Goal: Communication & Community: Answer question/provide support

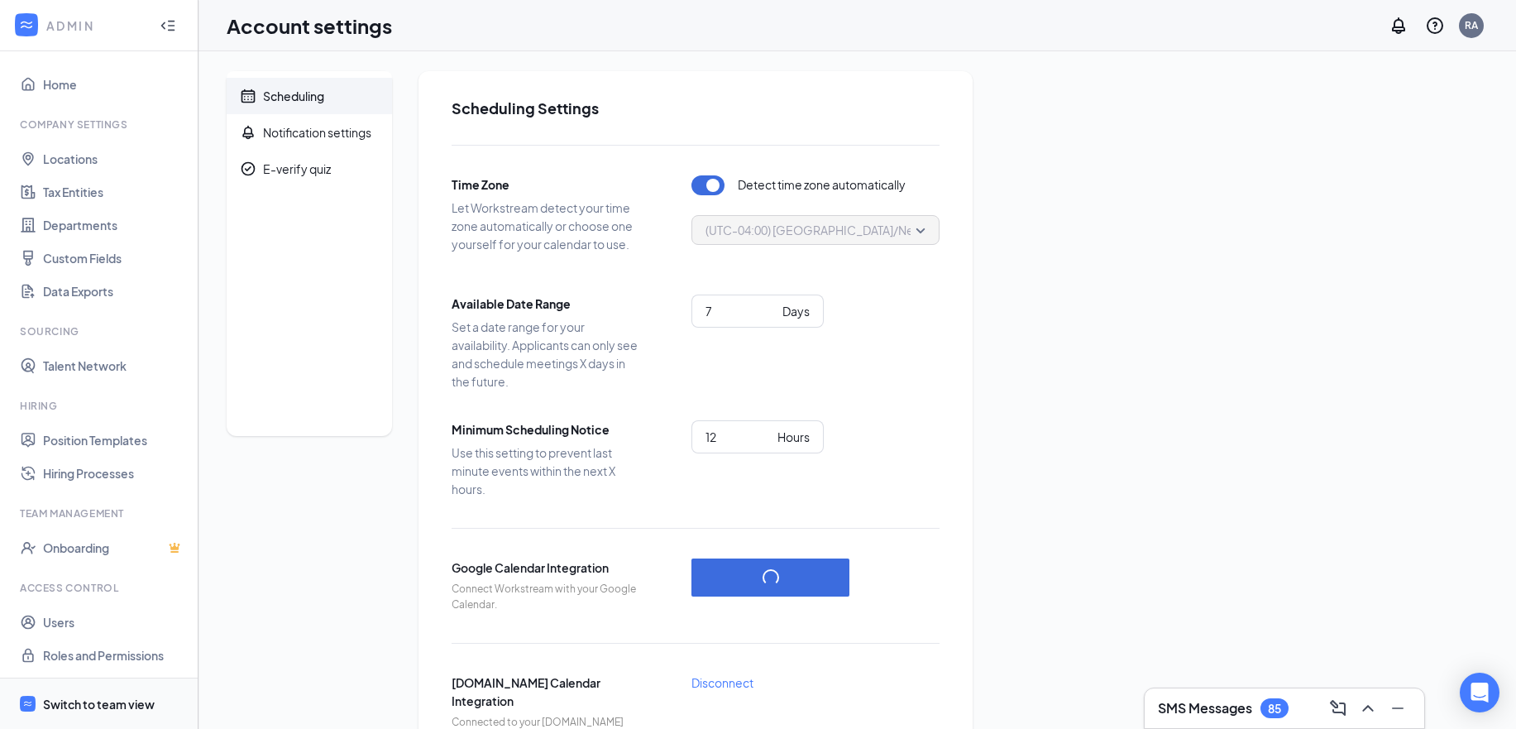
click at [87, 705] on div "Switch to team view" at bounding box center [99, 704] width 112 height 17
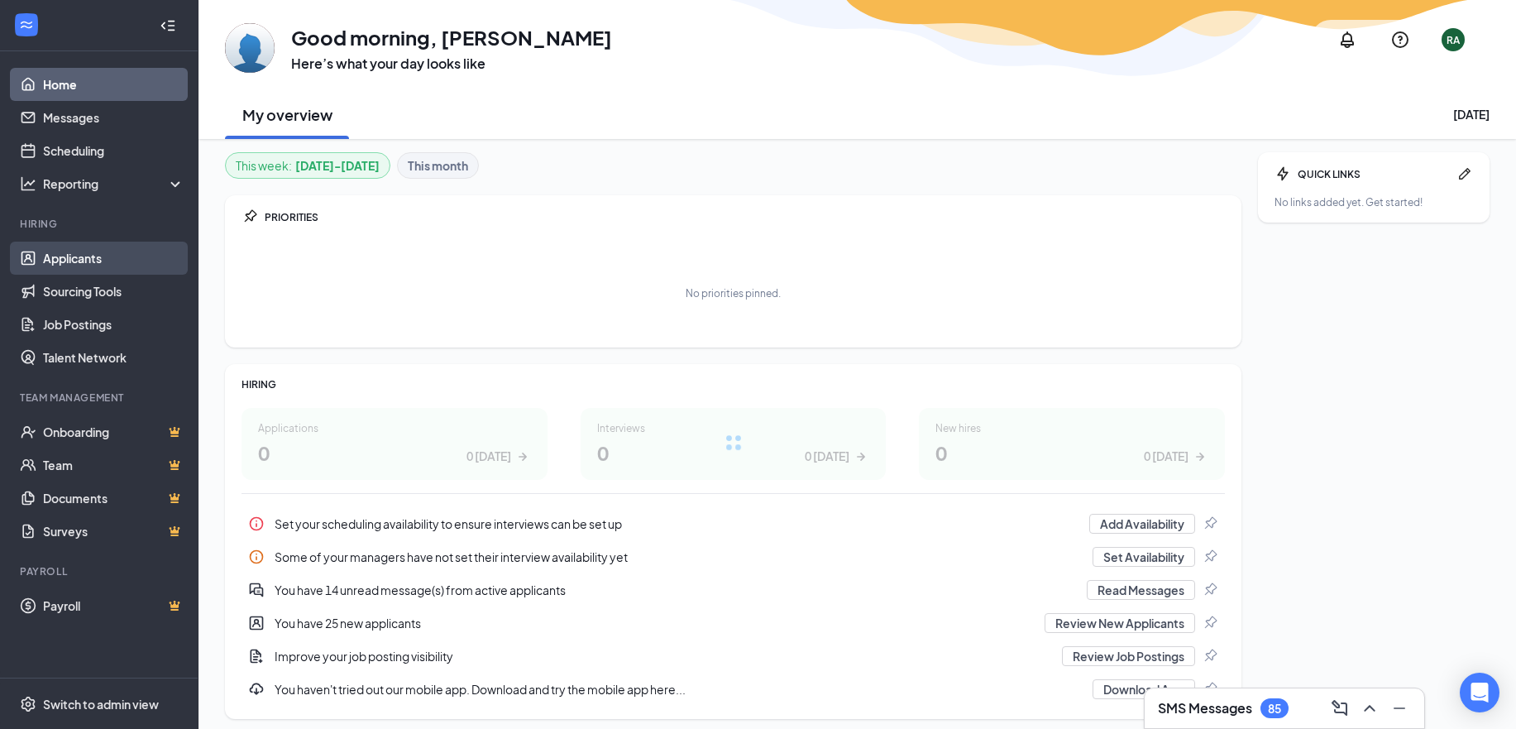
click at [66, 256] on link "Applicants" at bounding box center [113, 258] width 141 height 33
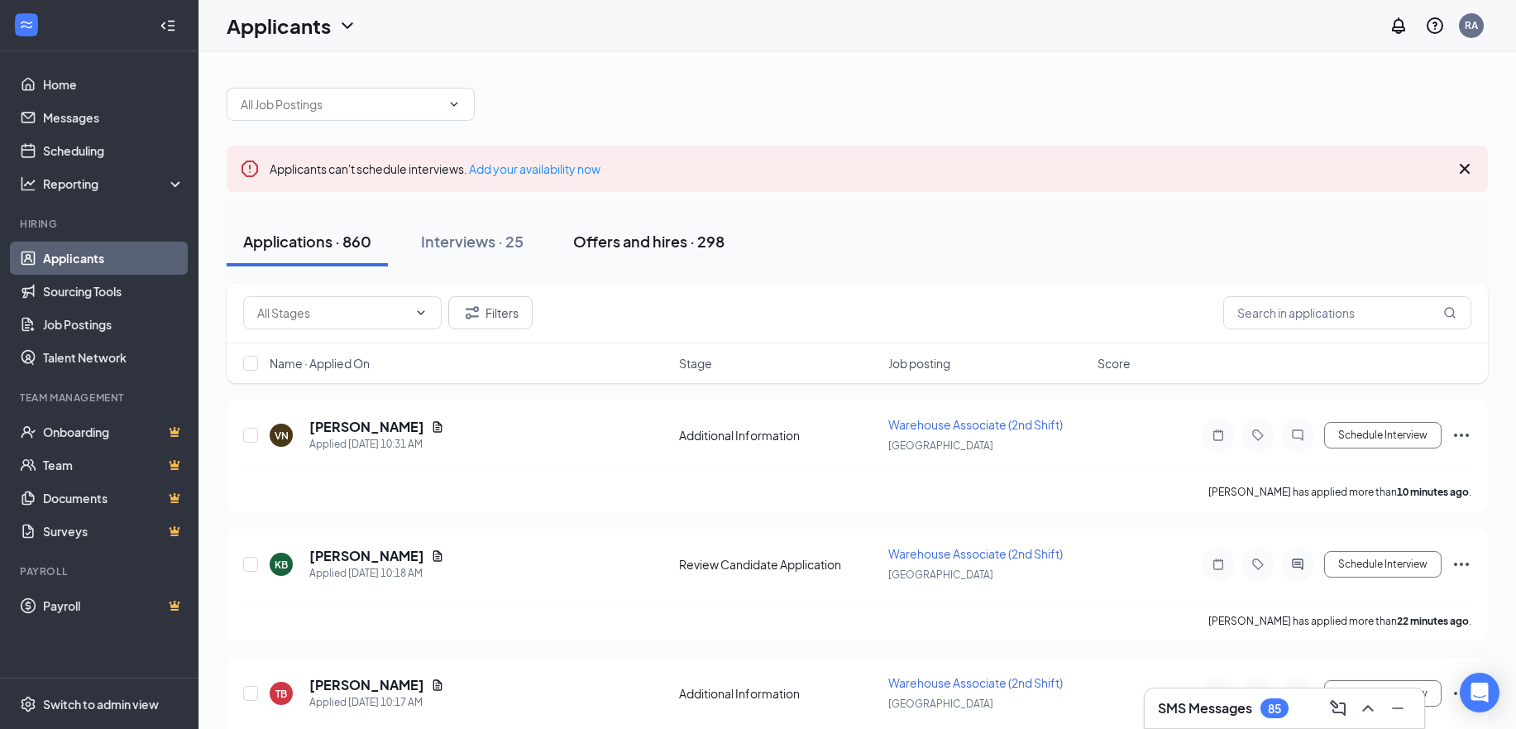
click at [687, 242] on div "Offers and hires · 298" at bounding box center [648, 241] width 151 height 21
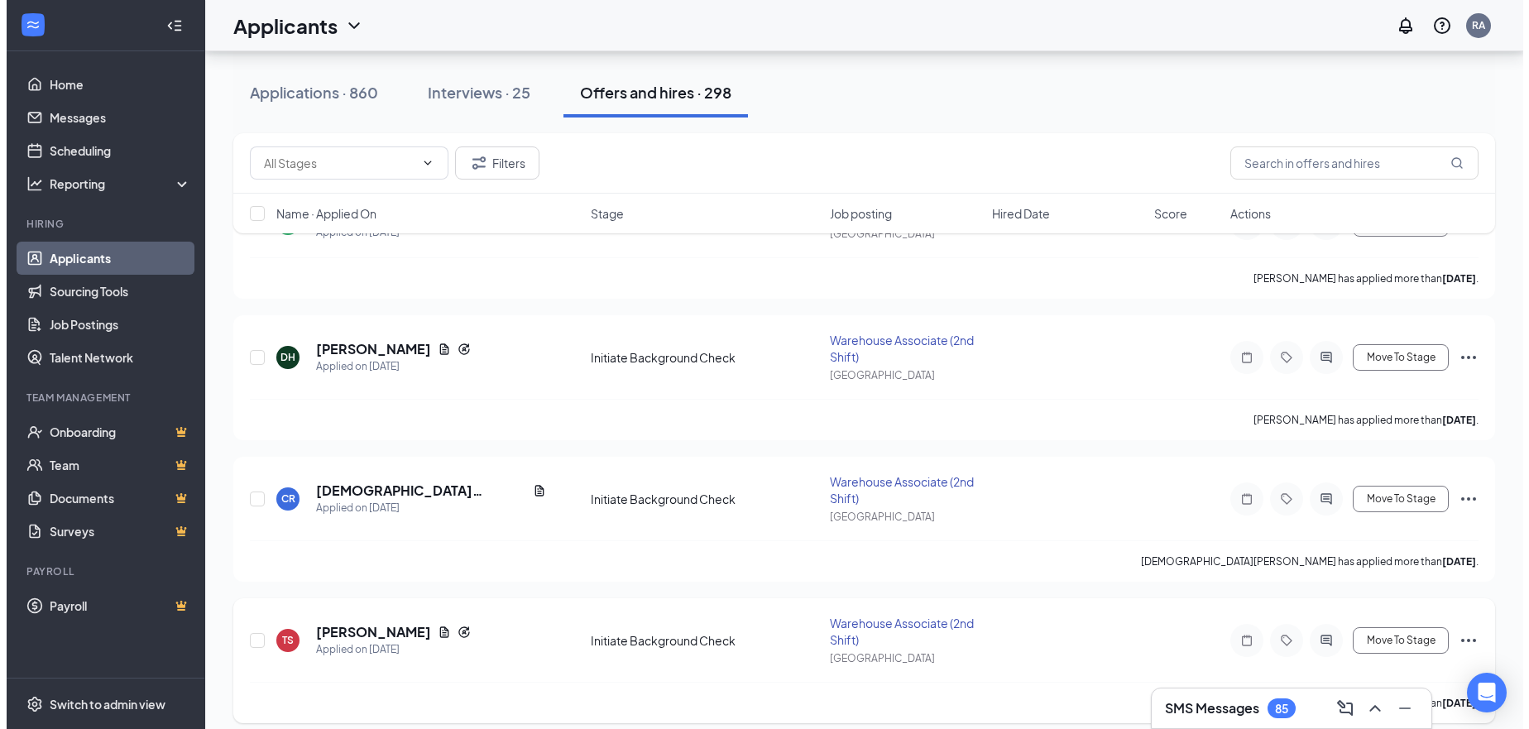
scroll to position [331, 0]
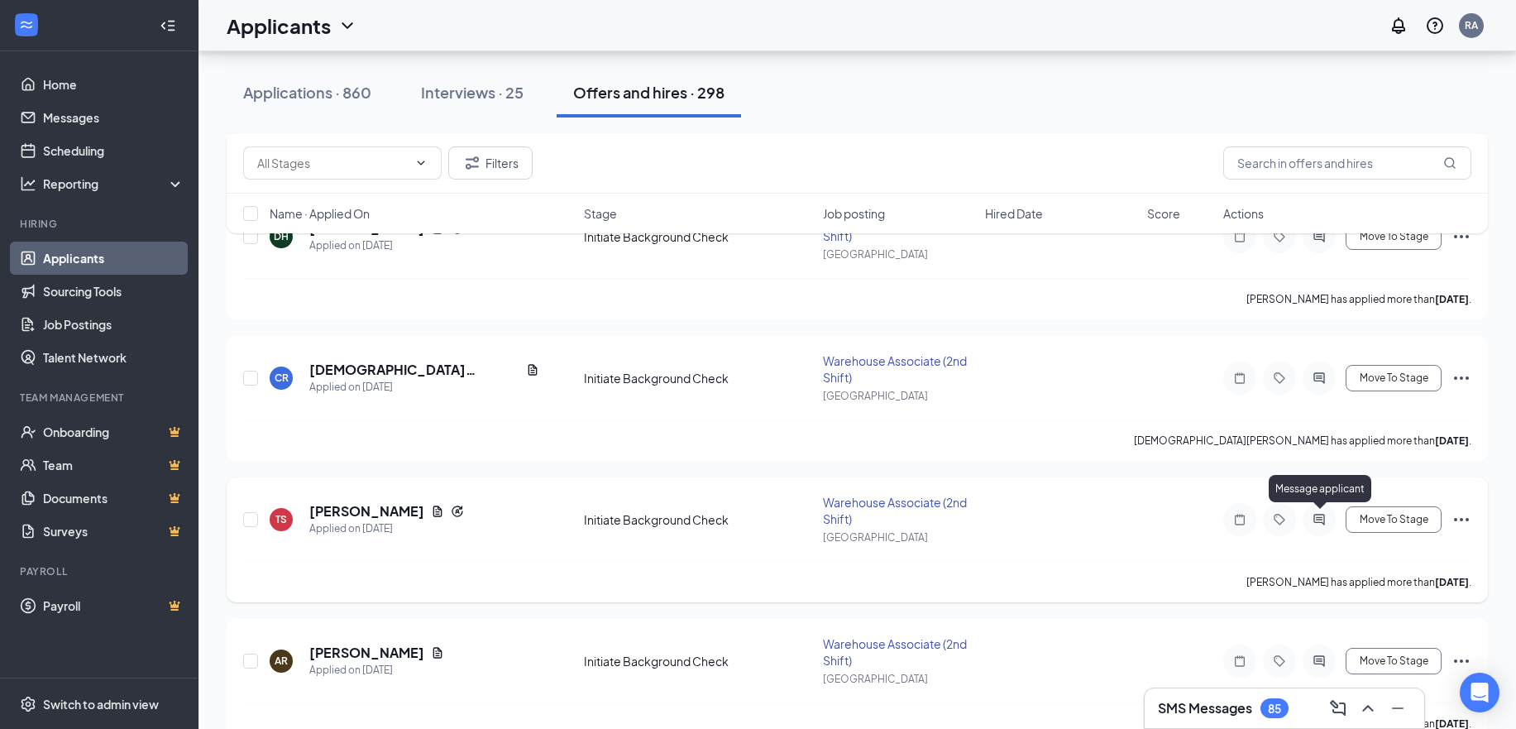
click at [1317, 513] on icon "ActiveChat" at bounding box center [1319, 519] width 20 height 13
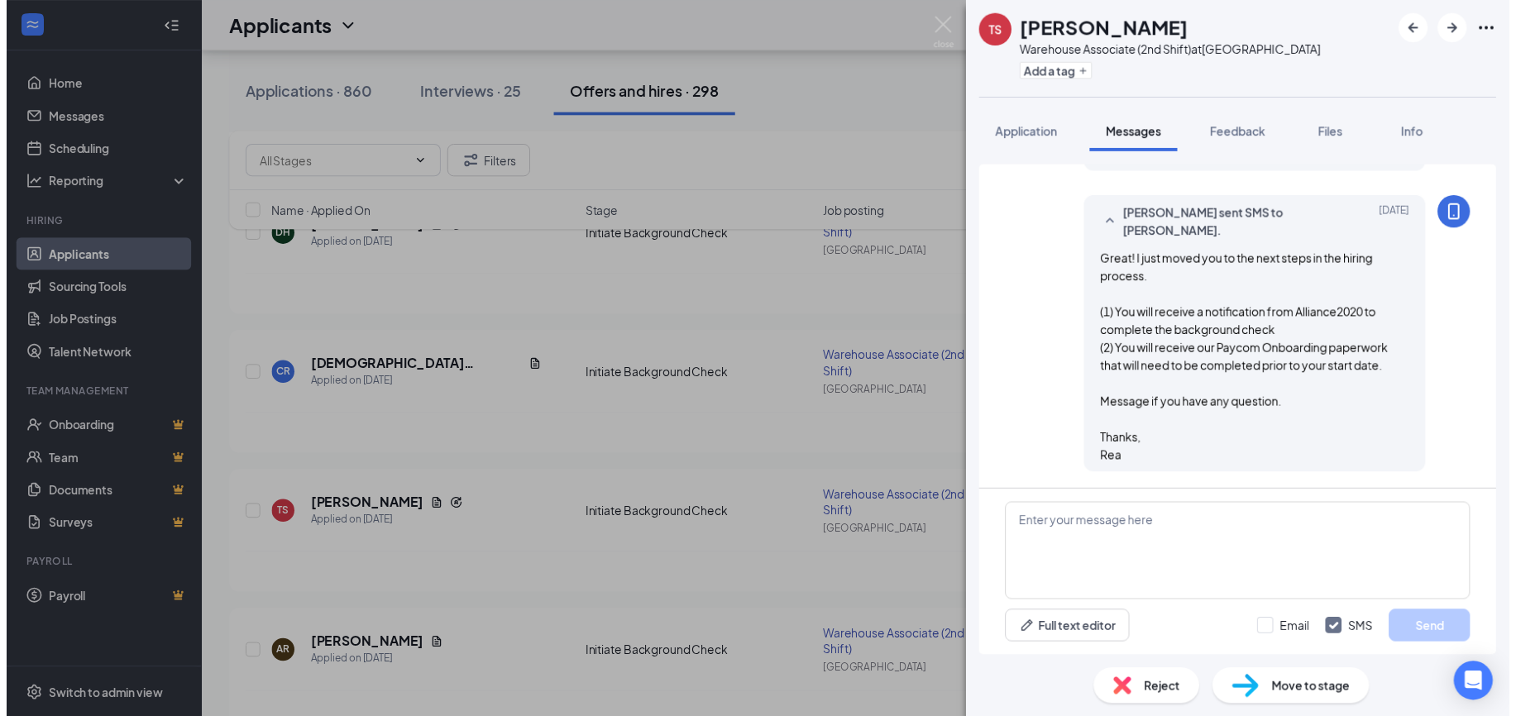
scroll to position [764, 0]
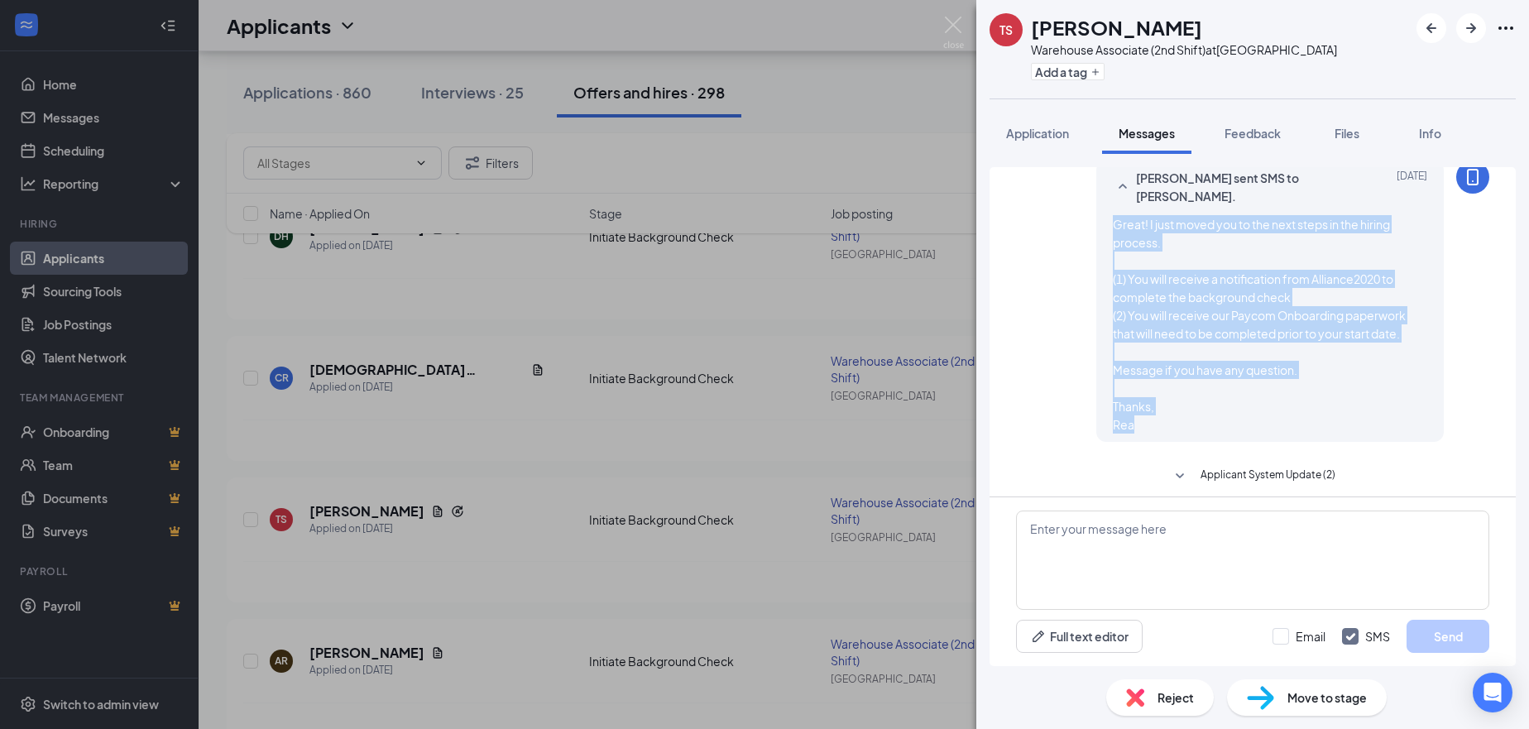
drag, startPoint x: 1116, startPoint y: 423, endPoint x: 1054, endPoint y: 231, distance: 201.7
click at [1054, 231] on div "Rea Alonzo-Cedano sent SMS to Tamaria Smith. Sep 15 Great! I just moved you to …" at bounding box center [1252, 305] width 473 height 290
click at [947, 24] on img at bounding box center [953, 33] width 21 height 32
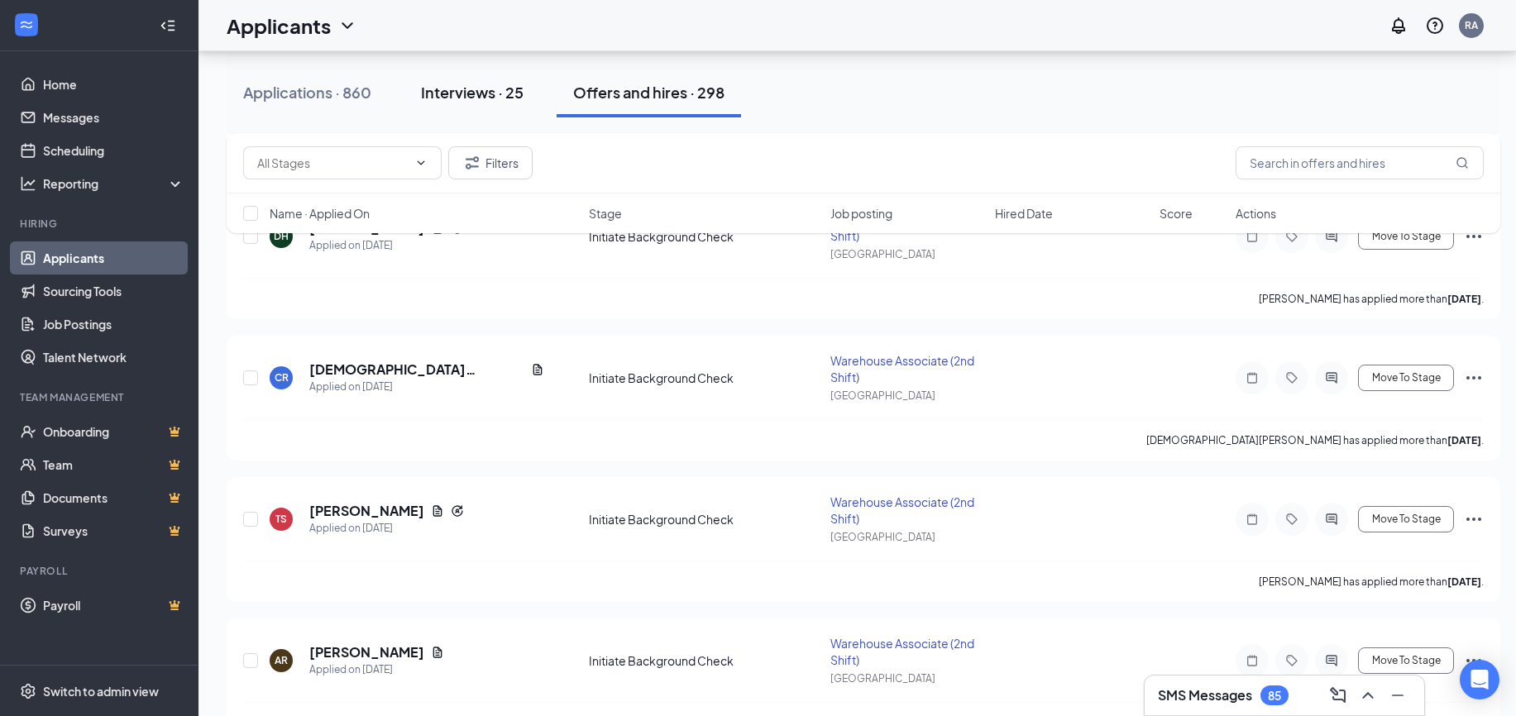
click at [454, 96] on div "Interviews · 25" at bounding box center [472, 92] width 103 height 21
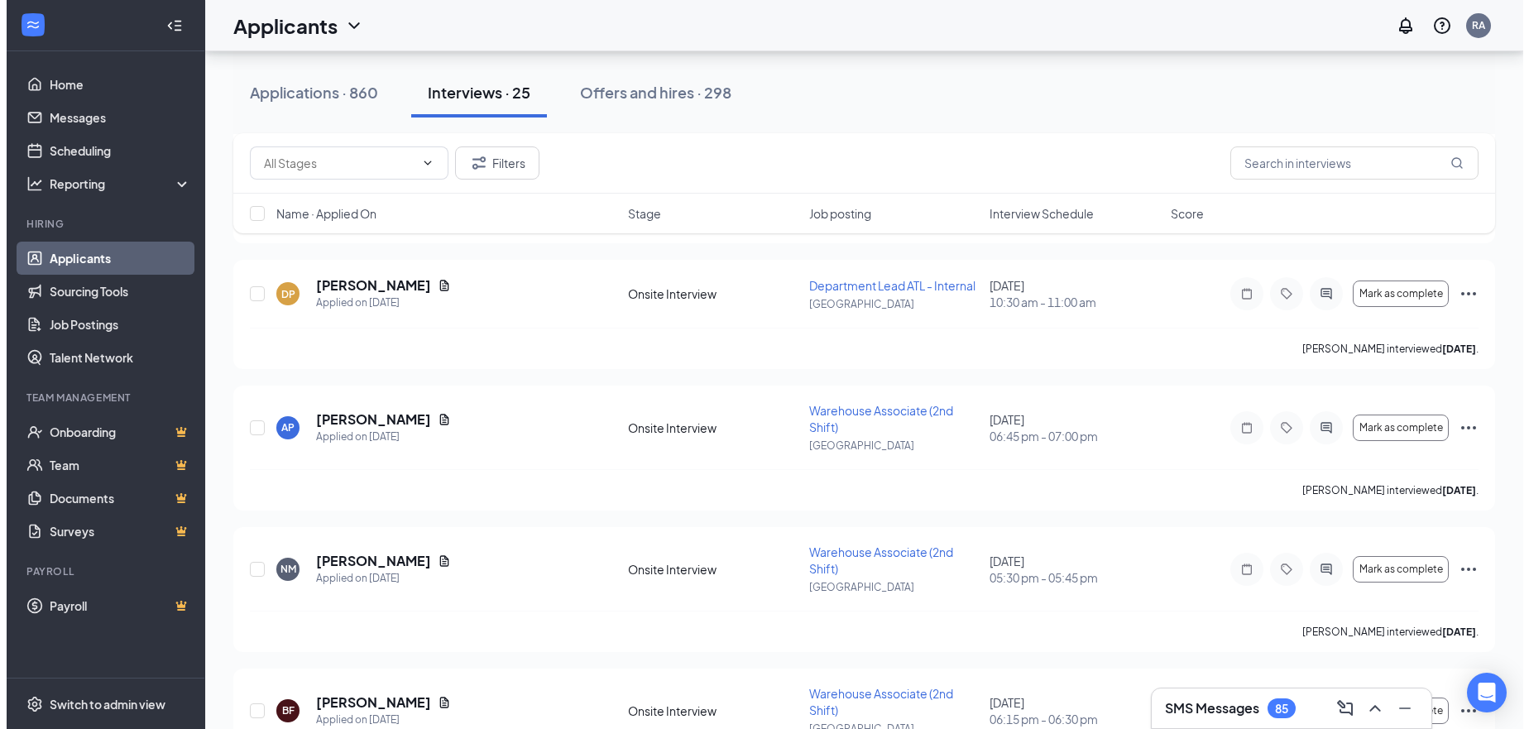
scroll to position [579, 0]
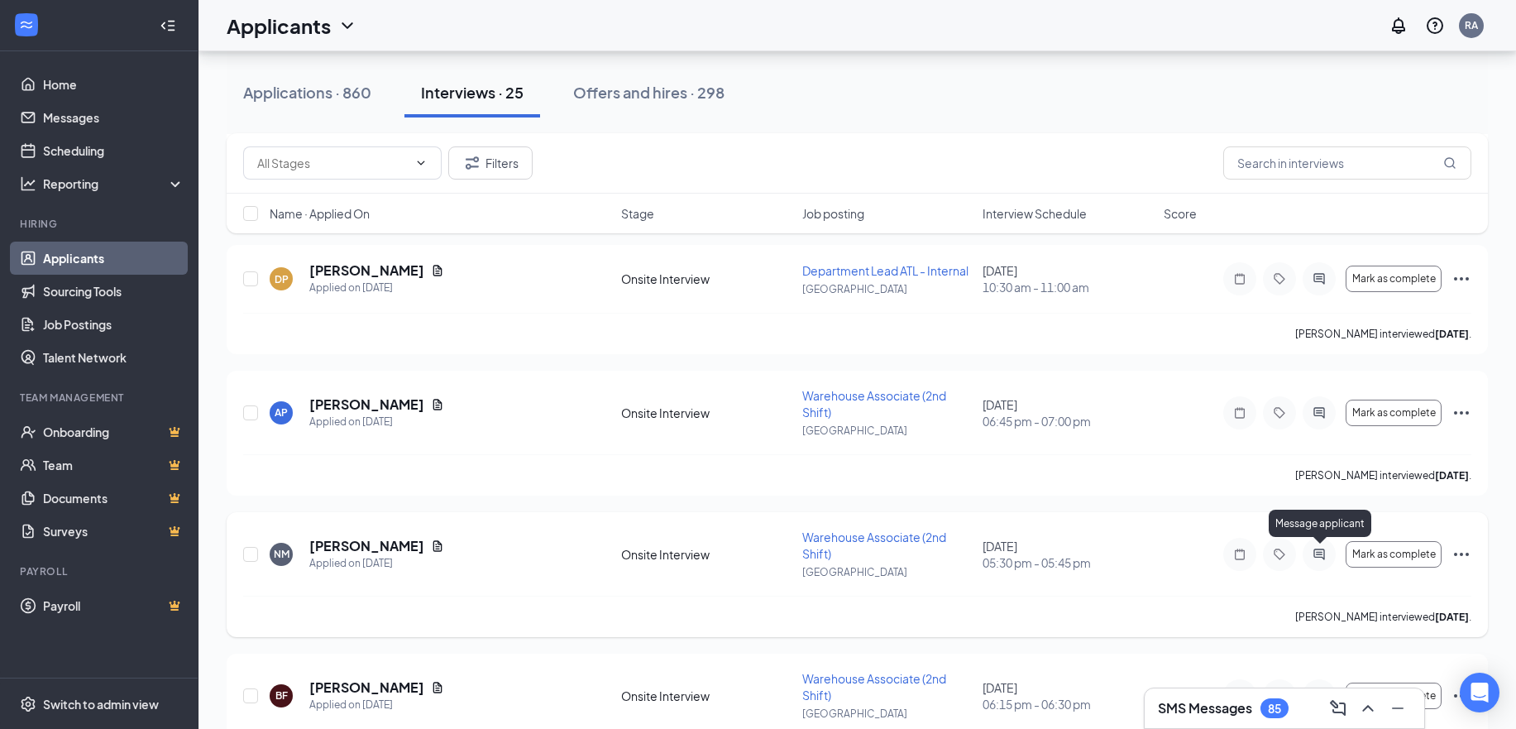
click at [1324, 558] on icon "ActiveChat" at bounding box center [1319, 553] width 11 height 11
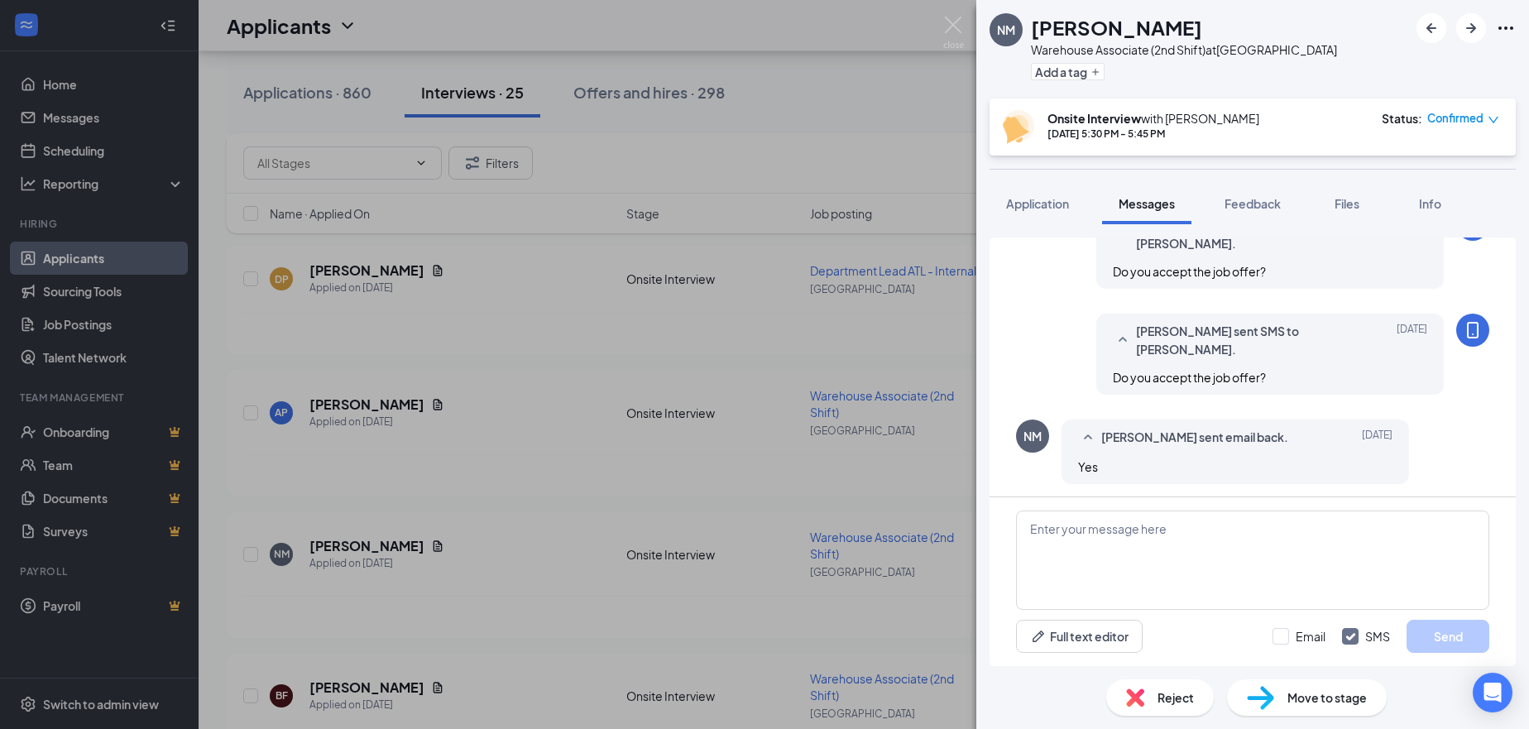
scroll to position [1321, 0]
click at [1074, 553] on textarea at bounding box center [1252, 559] width 473 height 99
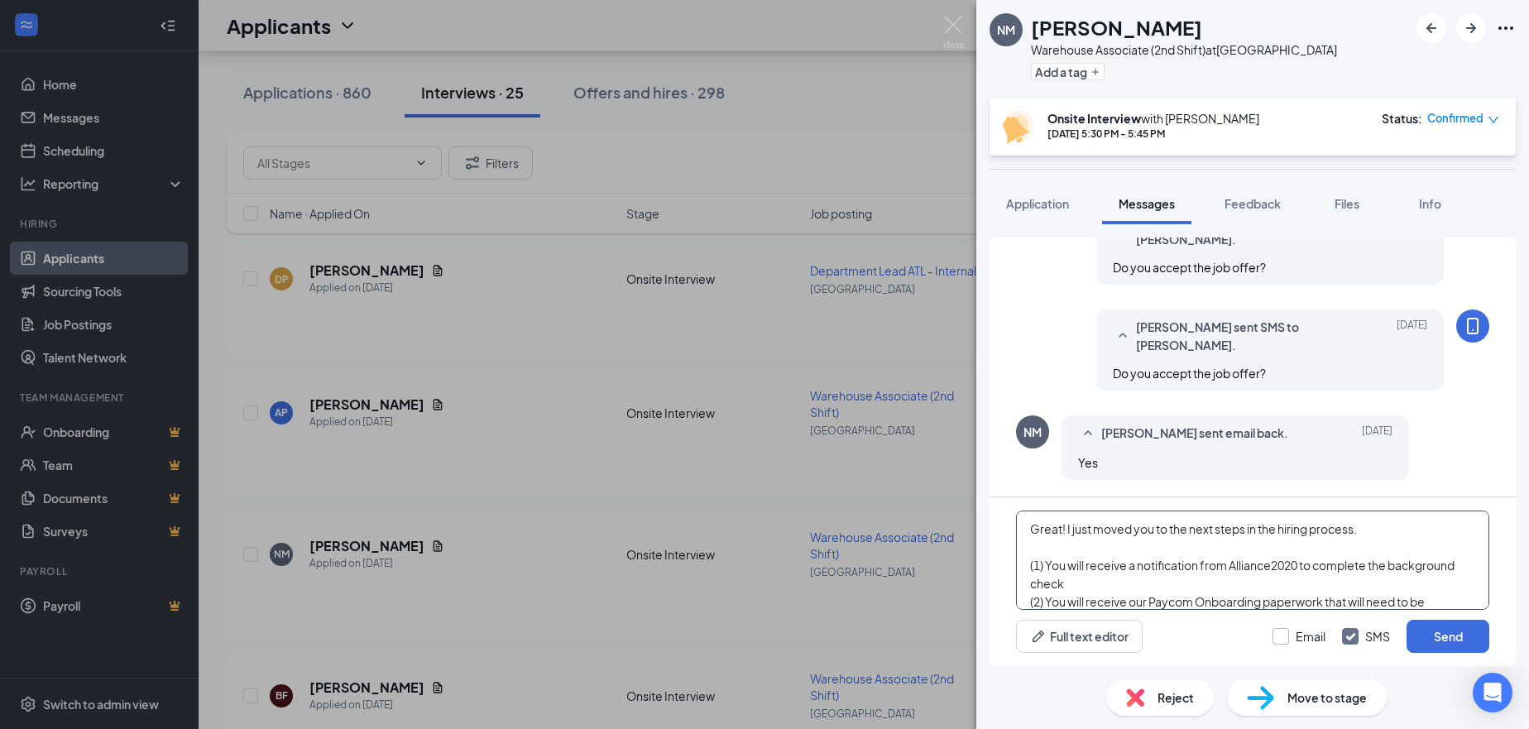
type textarea "Great! I just moved you to the next steps in the hiring process. (1) You will r…"
click at [1281, 638] on input "Email" at bounding box center [1298, 636] width 53 height 17
checkbox input "true"
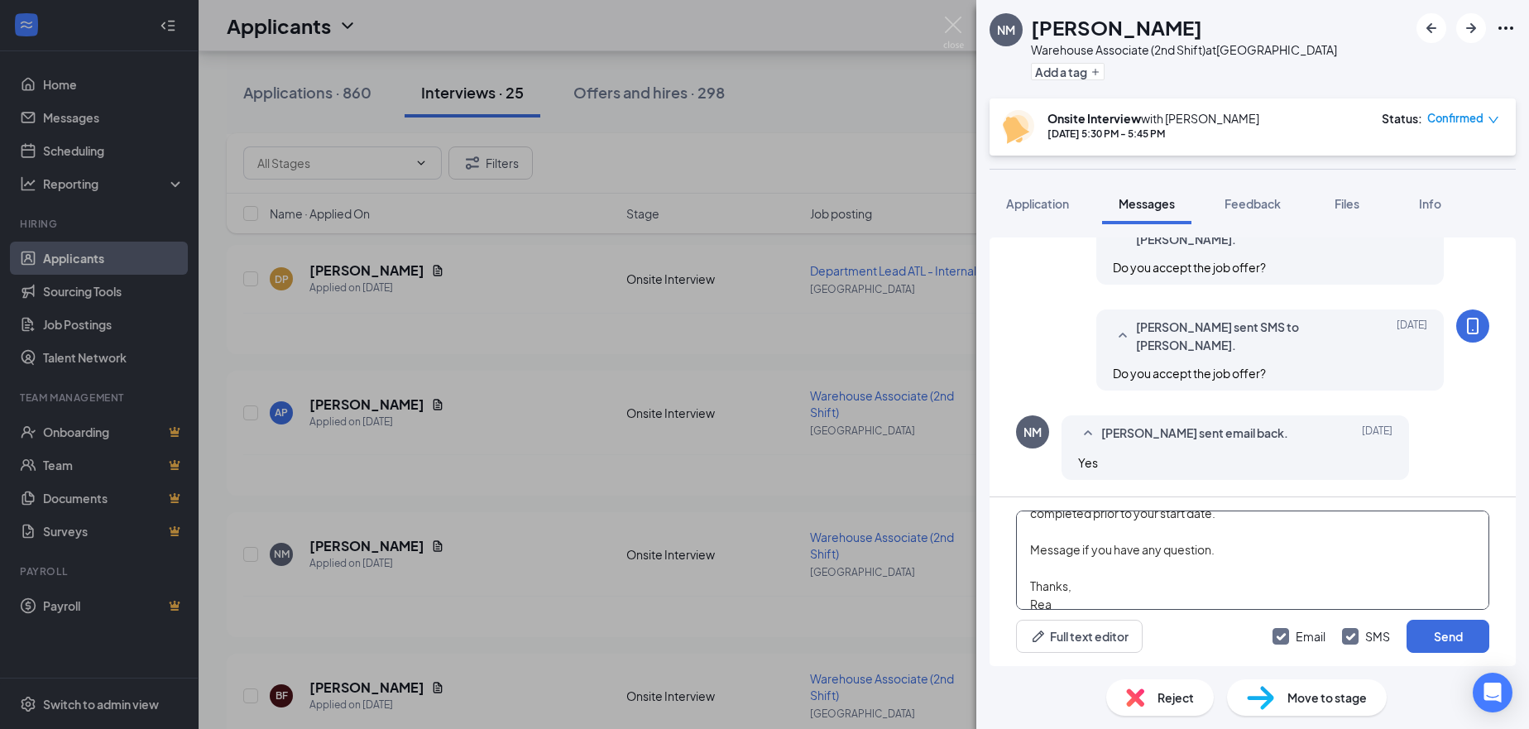
scroll to position [119, 0]
click at [1482, 632] on button "Send" at bounding box center [1447, 636] width 83 height 33
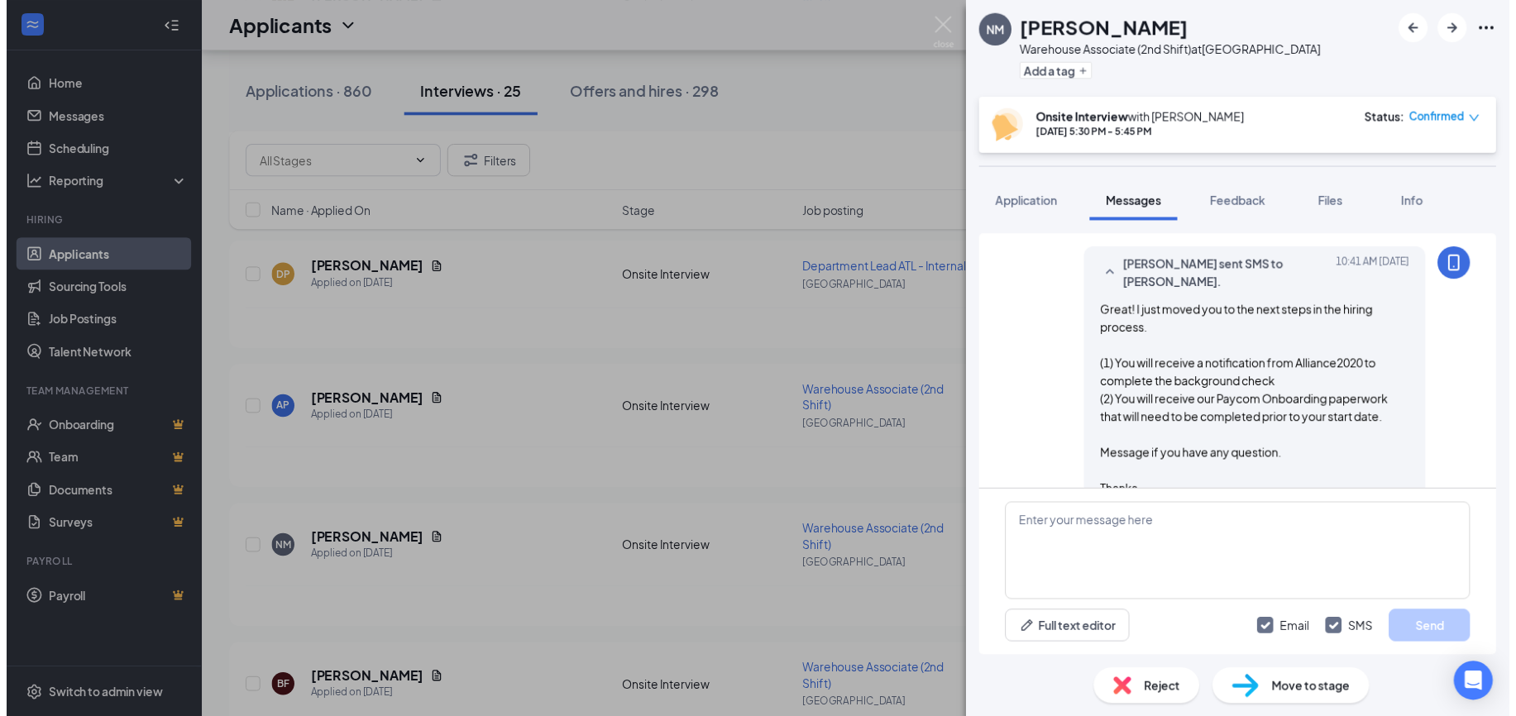
scroll to position [1933, 0]
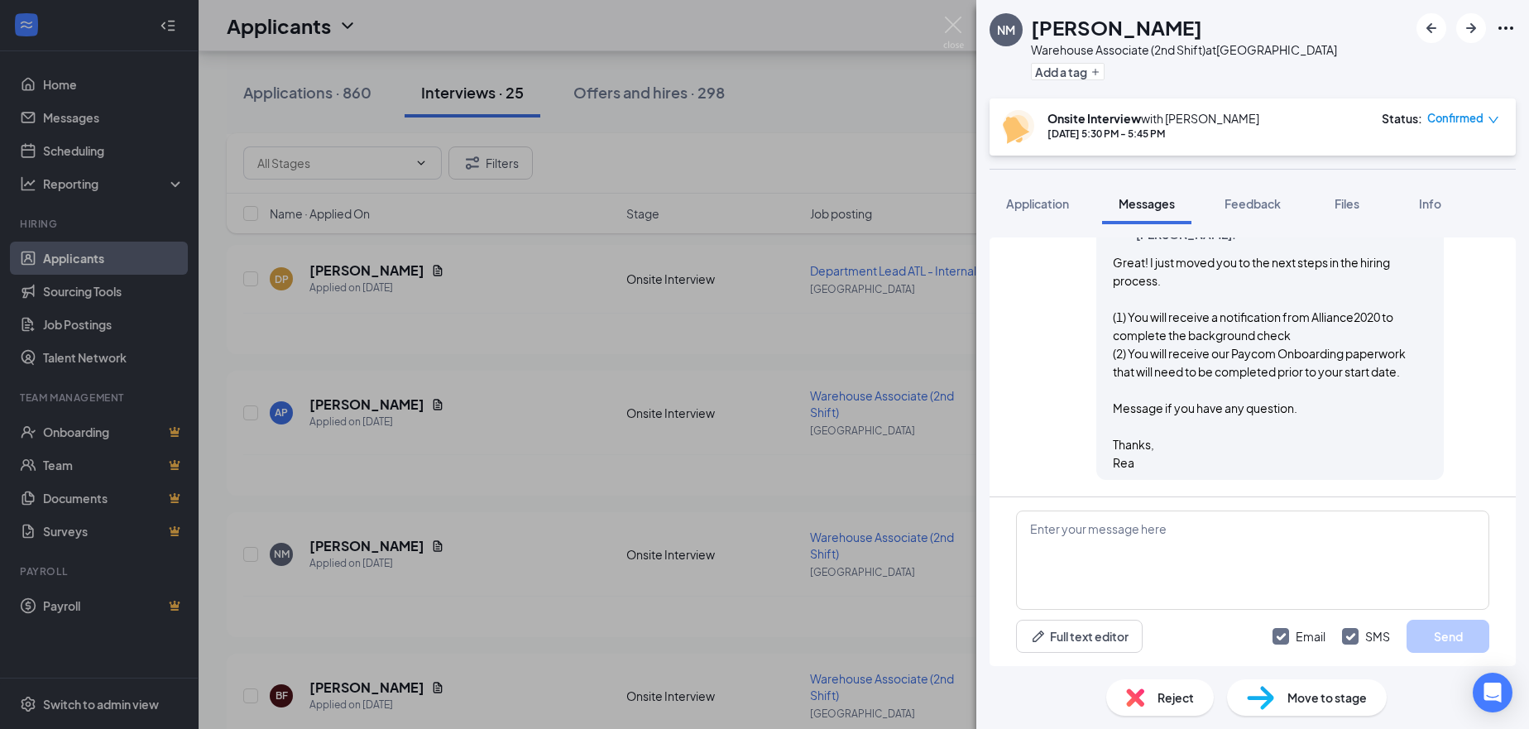
click at [1356, 697] on span "Move to stage" at bounding box center [1326, 697] width 79 height 18
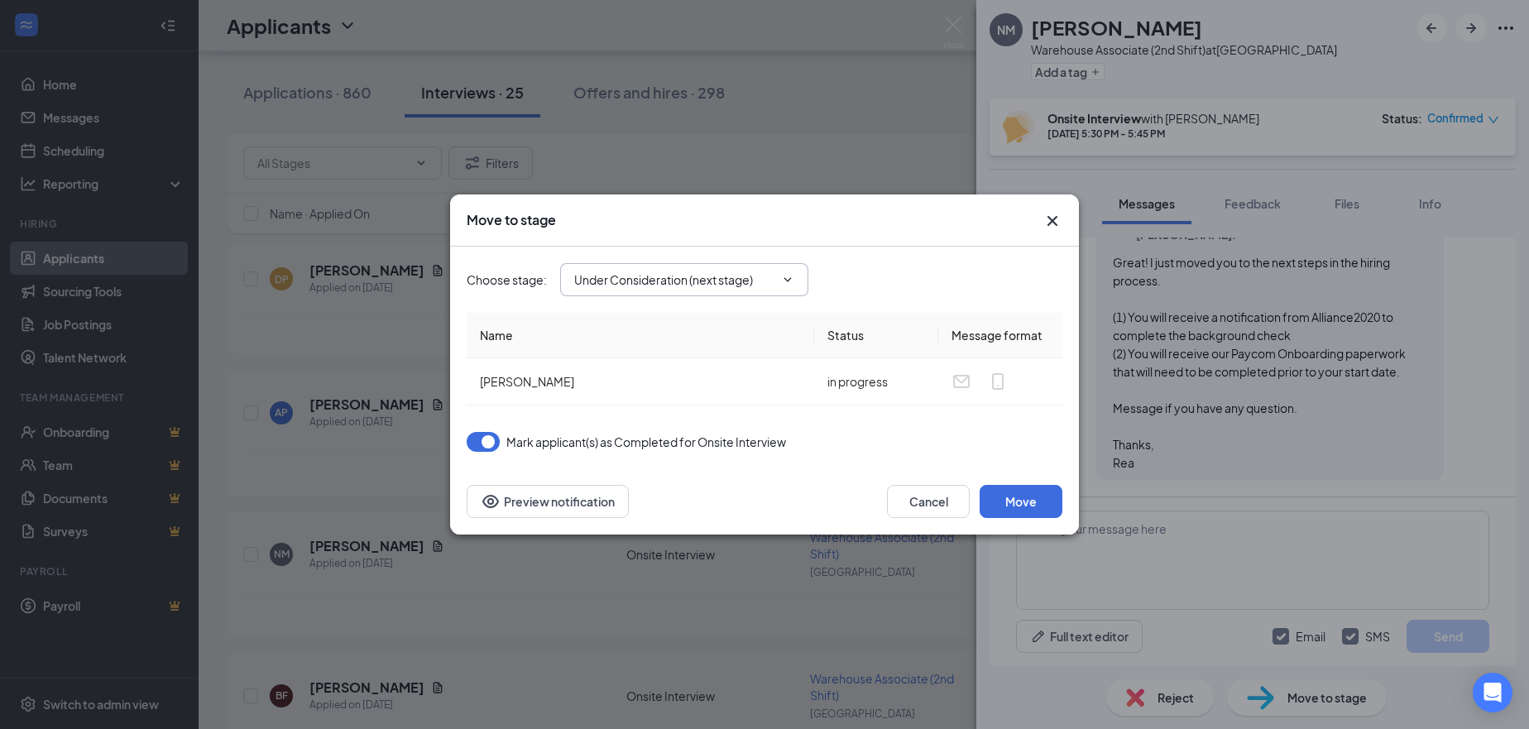
click at [723, 285] on input "Under Consideration (next stage)" at bounding box center [674, 279] width 200 height 18
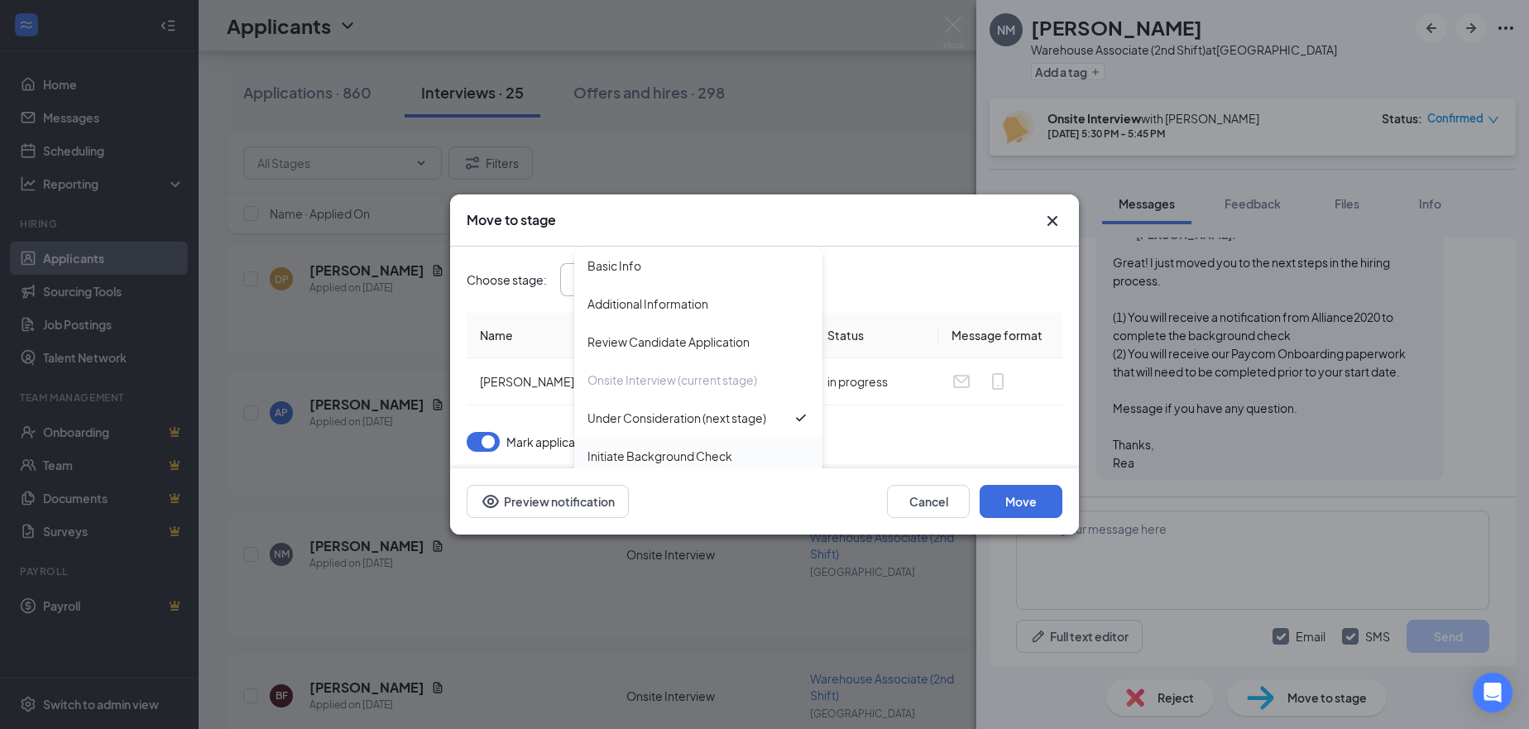
click at [663, 453] on div "Initiate Background Check" at bounding box center [659, 456] width 145 height 18
type input "Initiate Background Check"
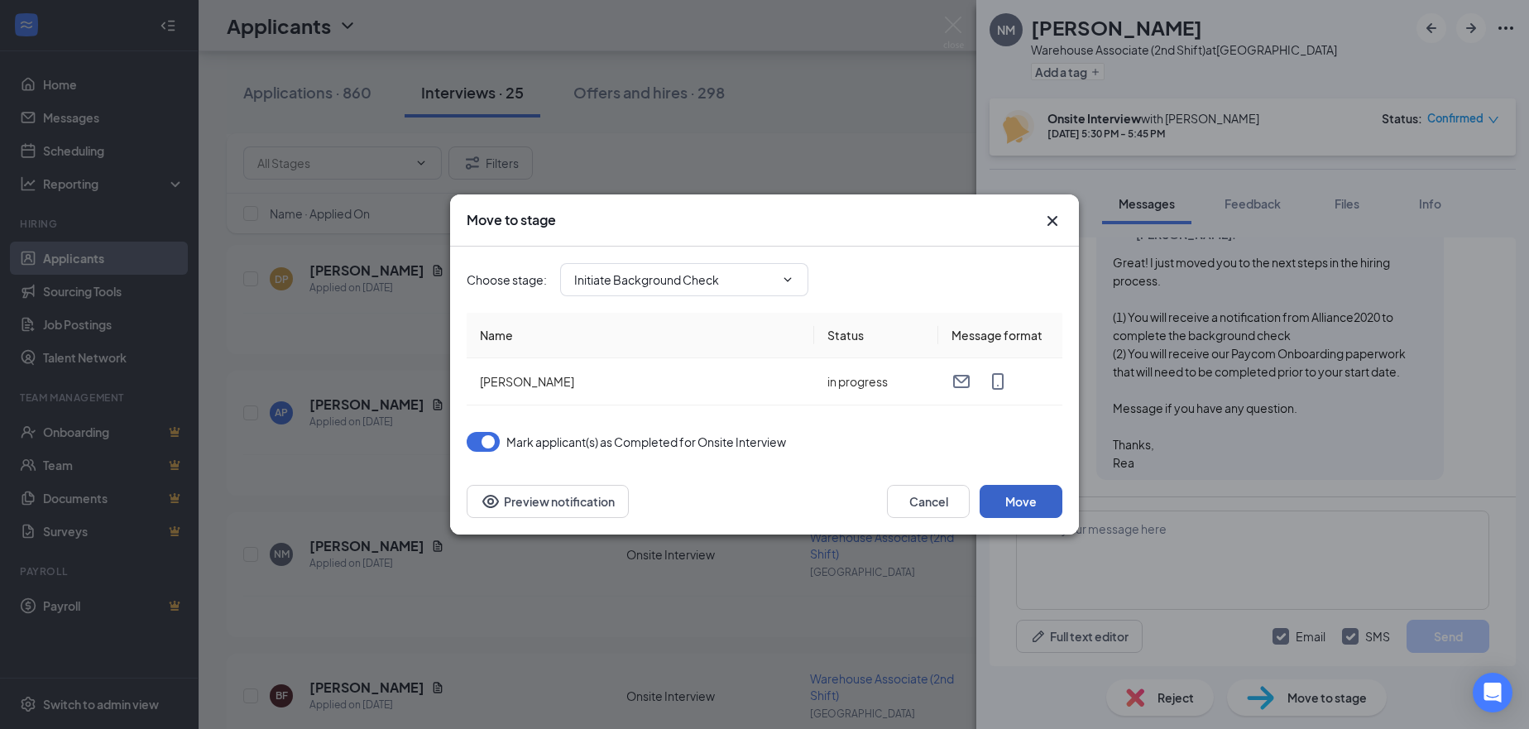
click at [1022, 500] on button "Move" at bounding box center [1020, 501] width 83 height 33
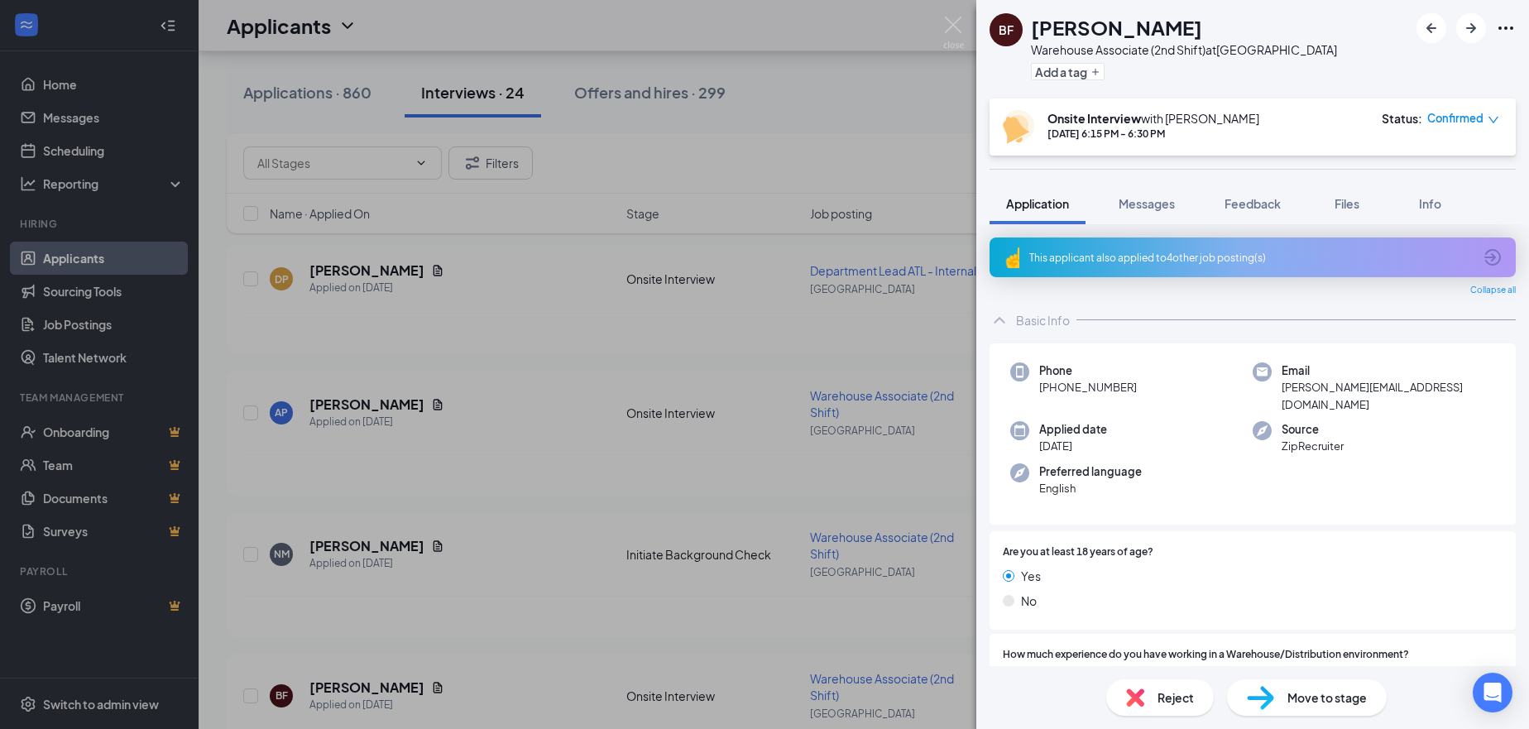
click at [1350, 385] on span "brandon.flemister28@gmail.com" at bounding box center [1387, 396] width 213 height 34
copy span "brandon.flemister28@gmail.com"
click at [620, 90] on div "BF Brandon Flemister Warehouse Associate (2nd Shift) at Atlanta Add a tag Onsit…" at bounding box center [764, 364] width 1529 height 729
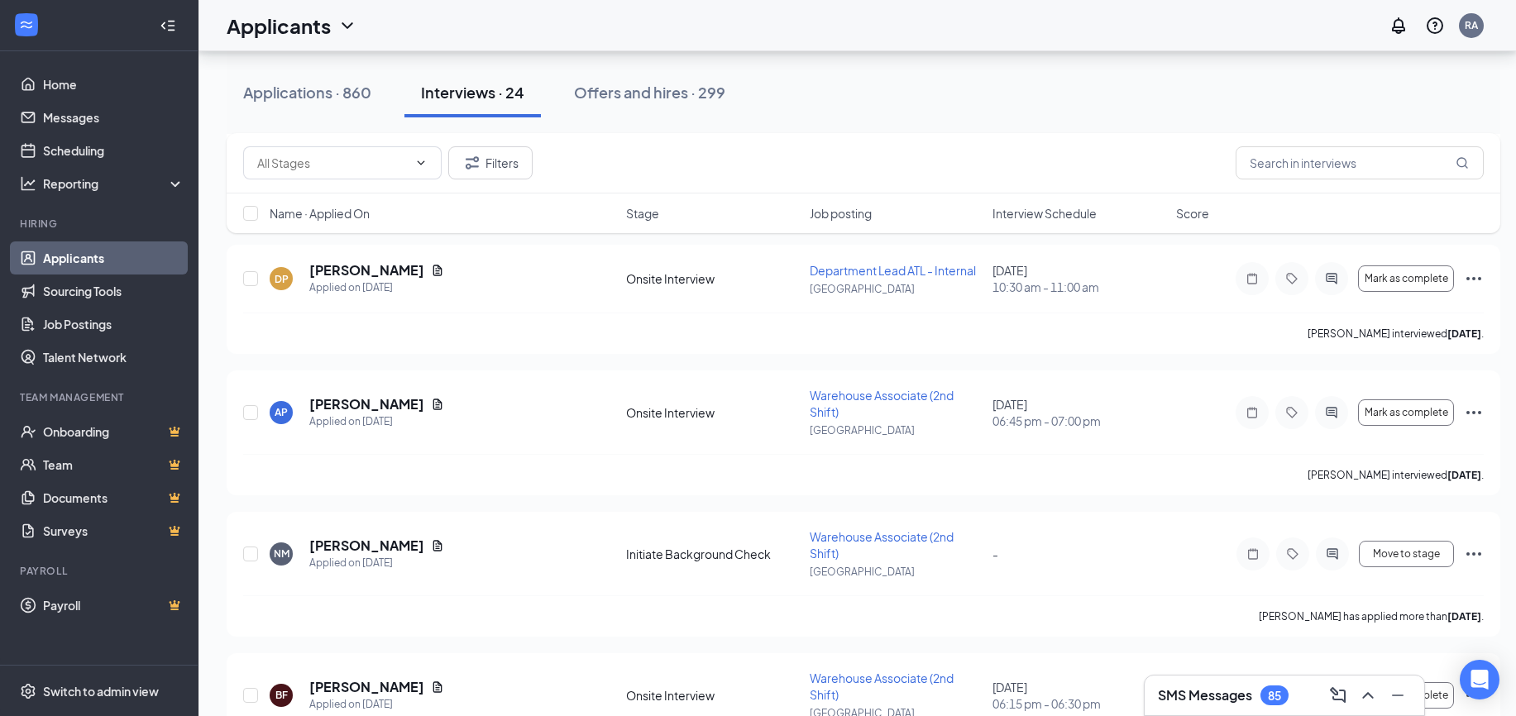
click at [620, 90] on div "Offers and hires · 299" at bounding box center [649, 92] width 151 height 21
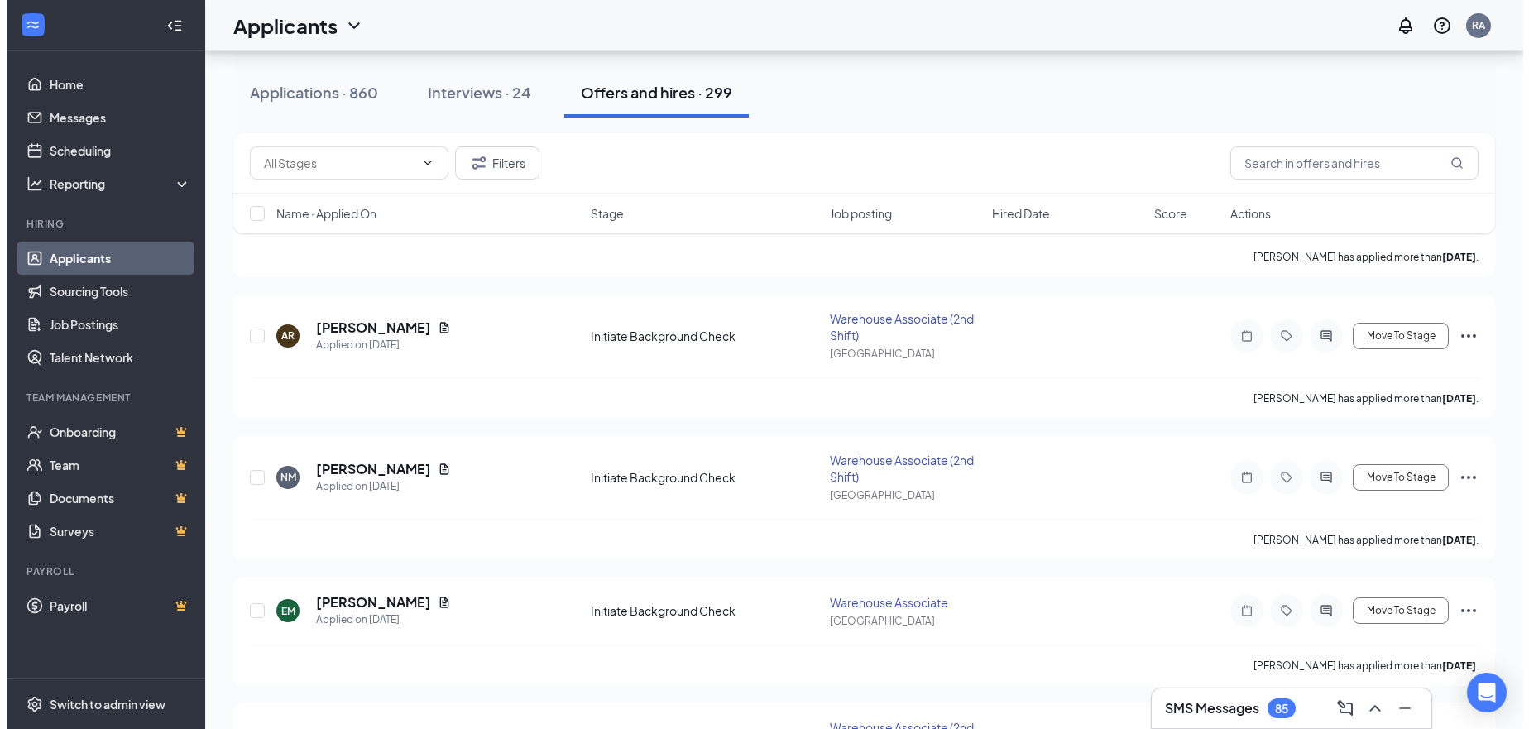
scroll to position [744, 0]
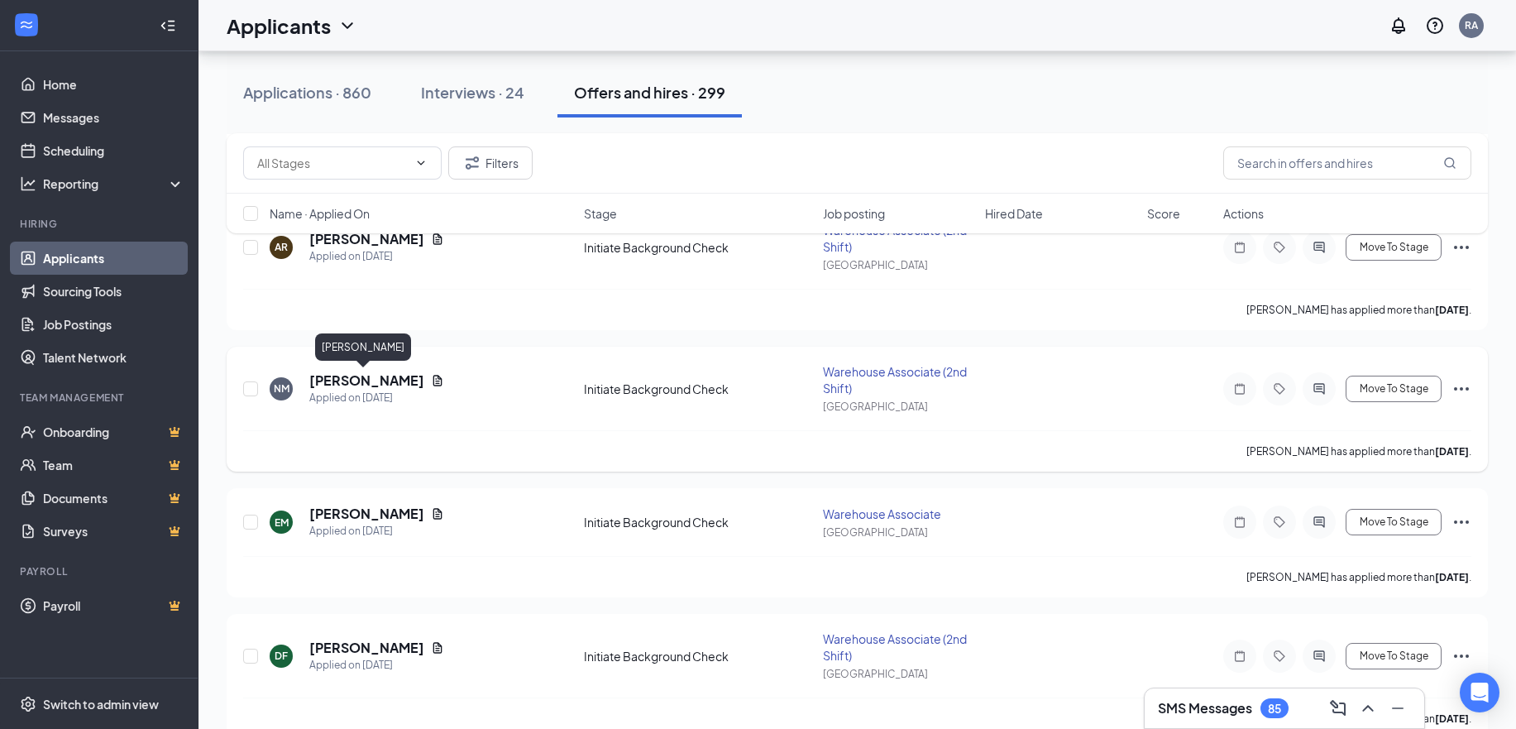
click at [351, 378] on h5 "Nolan Mitchell" at bounding box center [366, 380] width 115 height 18
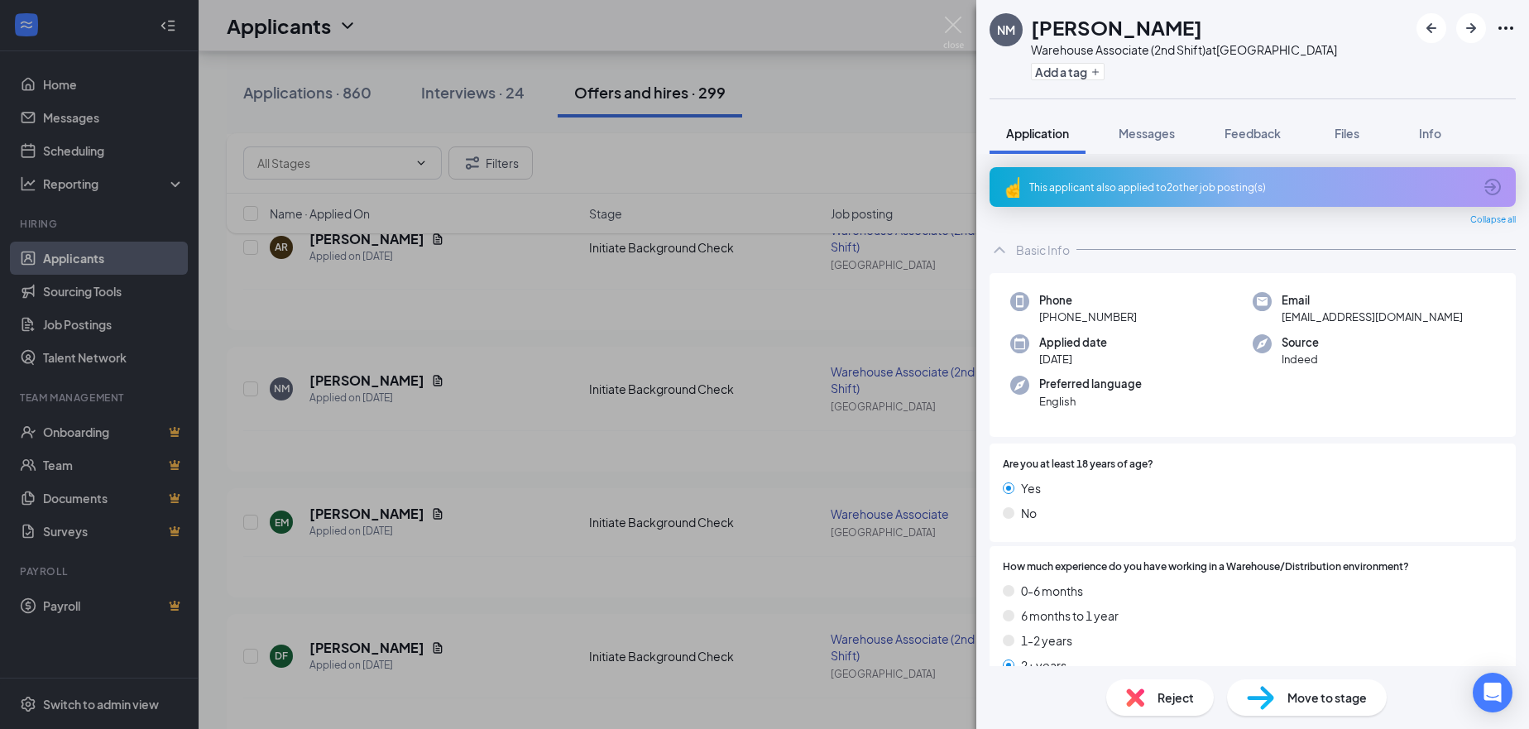
click at [1357, 311] on span "nolanmitchell1999@gmail.com" at bounding box center [1371, 317] width 181 height 17
drag, startPoint x: 1357, startPoint y: 311, endPoint x: 1375, endPoint y: 311, distance: 18.2
click at [1375, 311] on span "nolanmitchell1999@gmail.com" at bounding box center [1371, 317] width 181 height 17
click at [1380, 386] on div "Phone +1 (912) 243-5175 Email nolanmitchell1999@gmail.com Applied date Sep 6 So…" at bounding box center [1252, 355] width 526 height 165
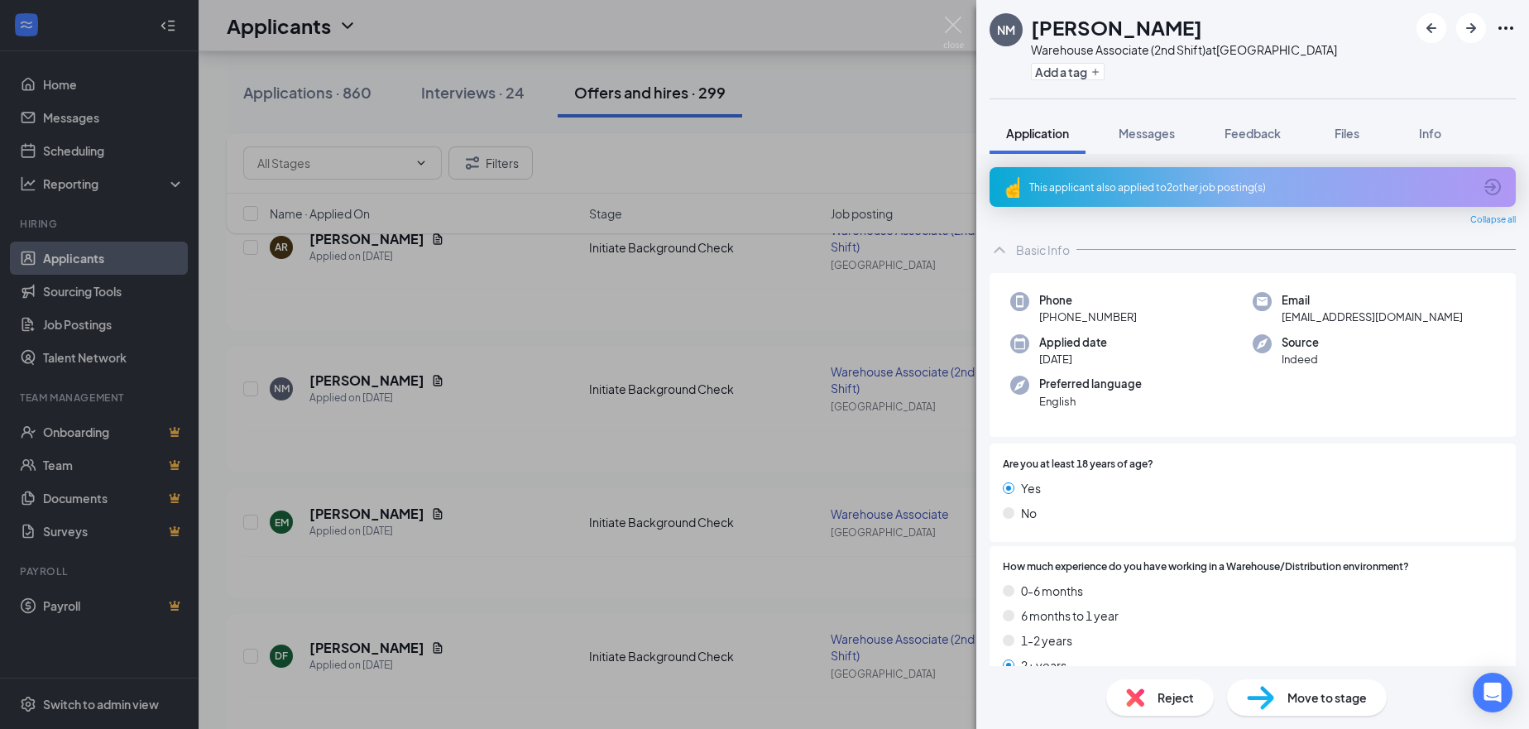
click at [1354, 320] on span "nolanmitchell1999@gmail.com" at bounding box center [1371, 317] width 181 height 17
copy span "nolanmitchell1999@gmail.com"
click at [1079, 318] on span "+1 (912) 243-5175" at bounding box center [1088, 317] width 98 height 17
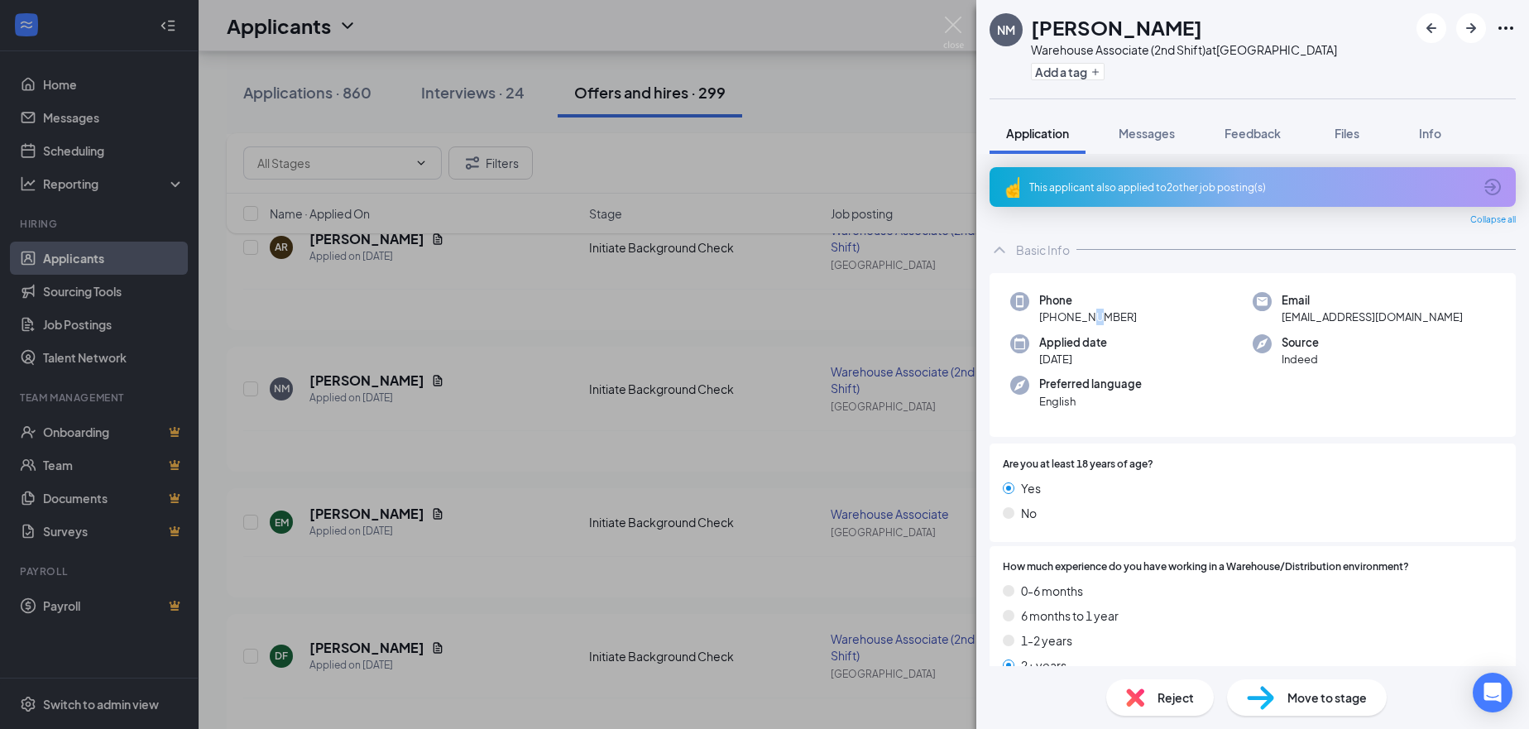
click at [1079, 318] on span "+1 (912) 243-5175" at bounding box center [1088, 317] width 98 height 17
copy span "+1 (912) 243-5175"
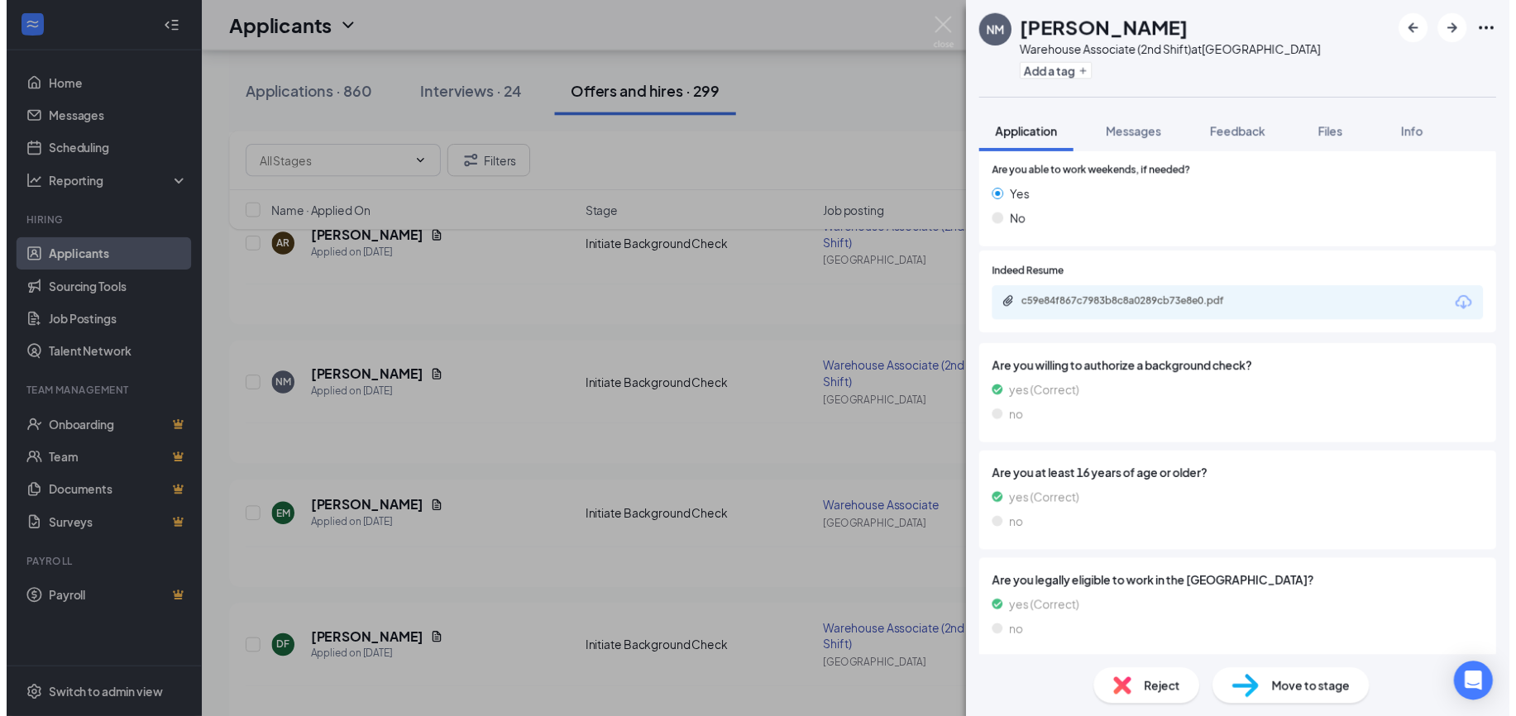
scroll to position [579, 0]
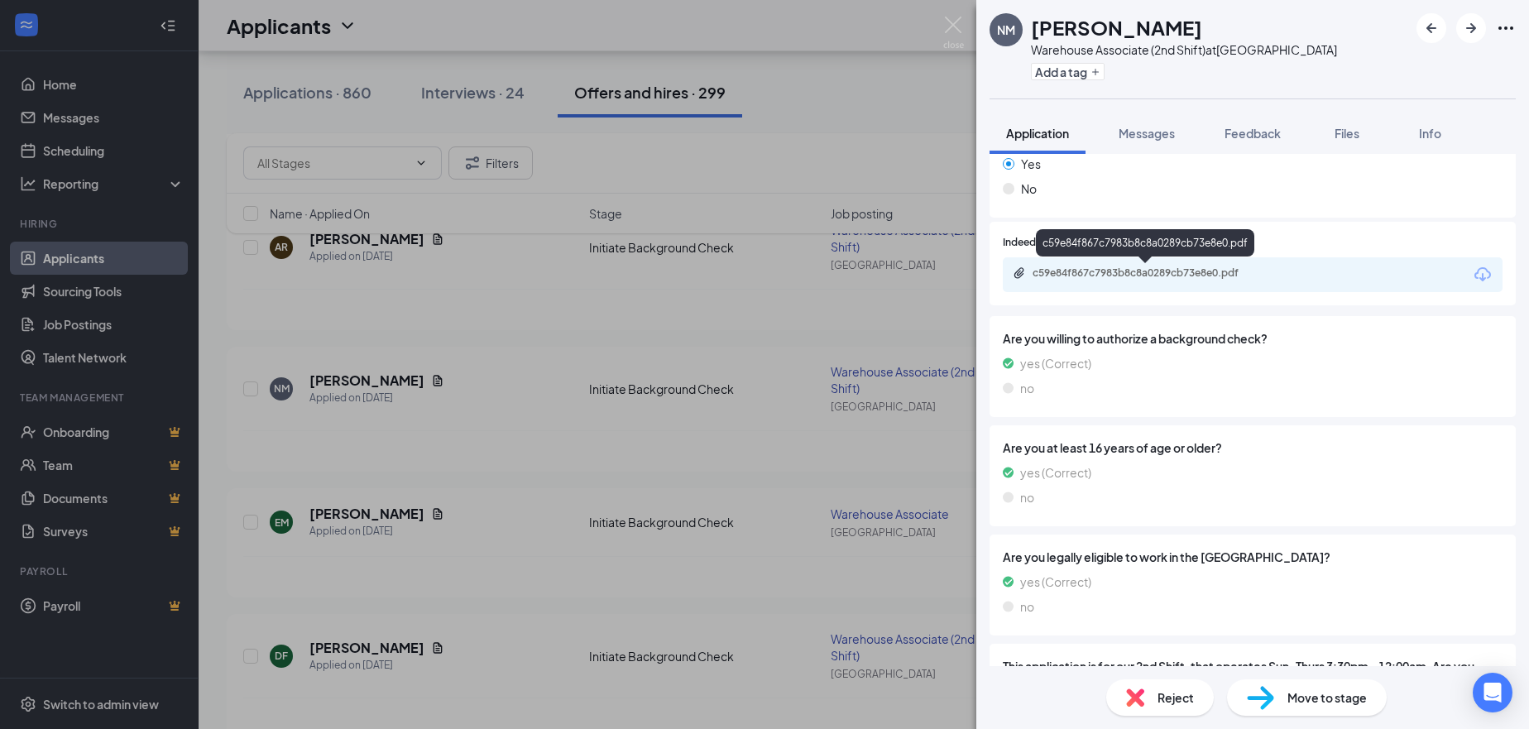
click at [1126, 260] on div "c59e84f867c7983b8c8a0289cb73e8e0.pdf" at bounding box center [1145, 246] width 218 height 34
click at [1124, 274] on div "c59e84f867c7983b8c8a0289cb73e8e0.pdf" at bounding box center [1148, 272] width 232 height 13
click at [945, 22] on img at bounding box center [953, 33] width 21 height 32
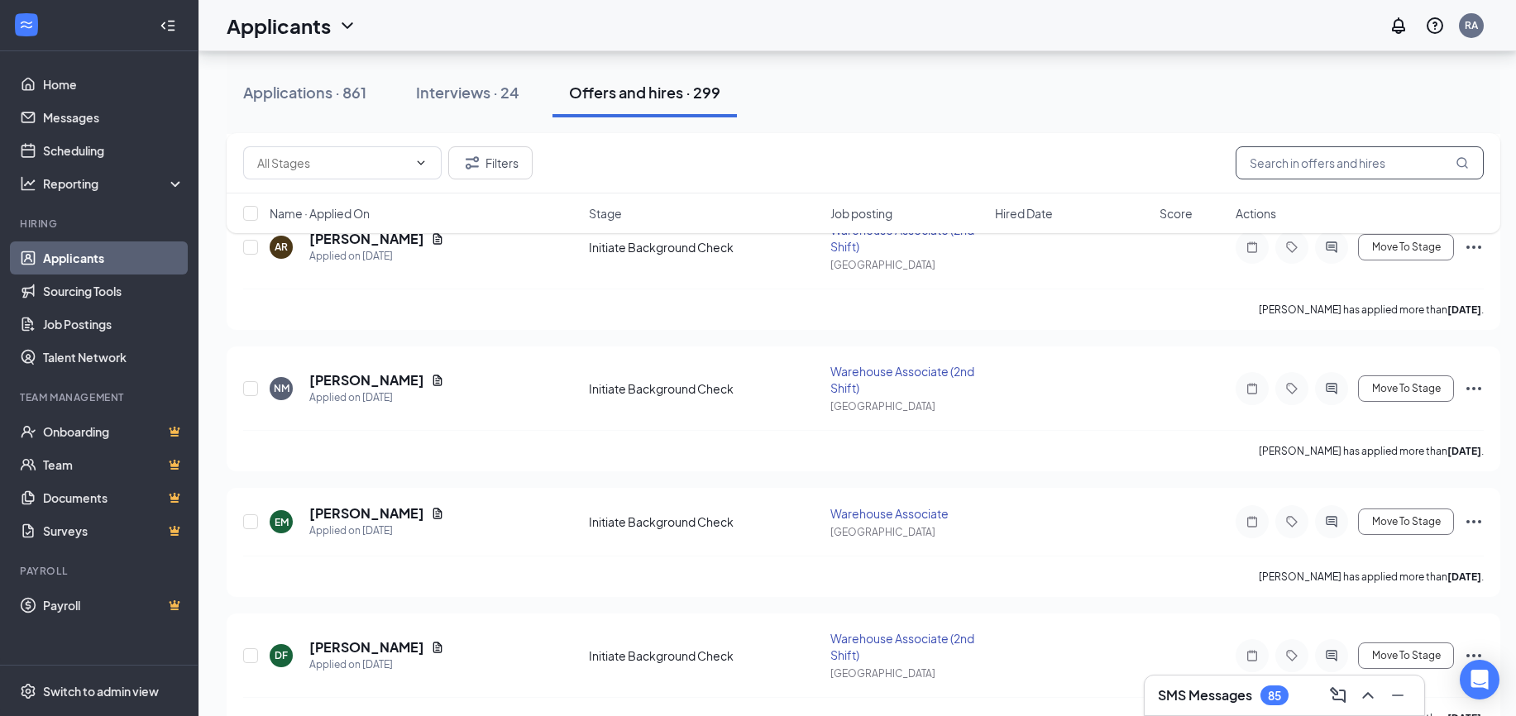
click at [1270, 166] on input "text" at bounding box center [1360, 162] width 248 height 33
type input "cruz"
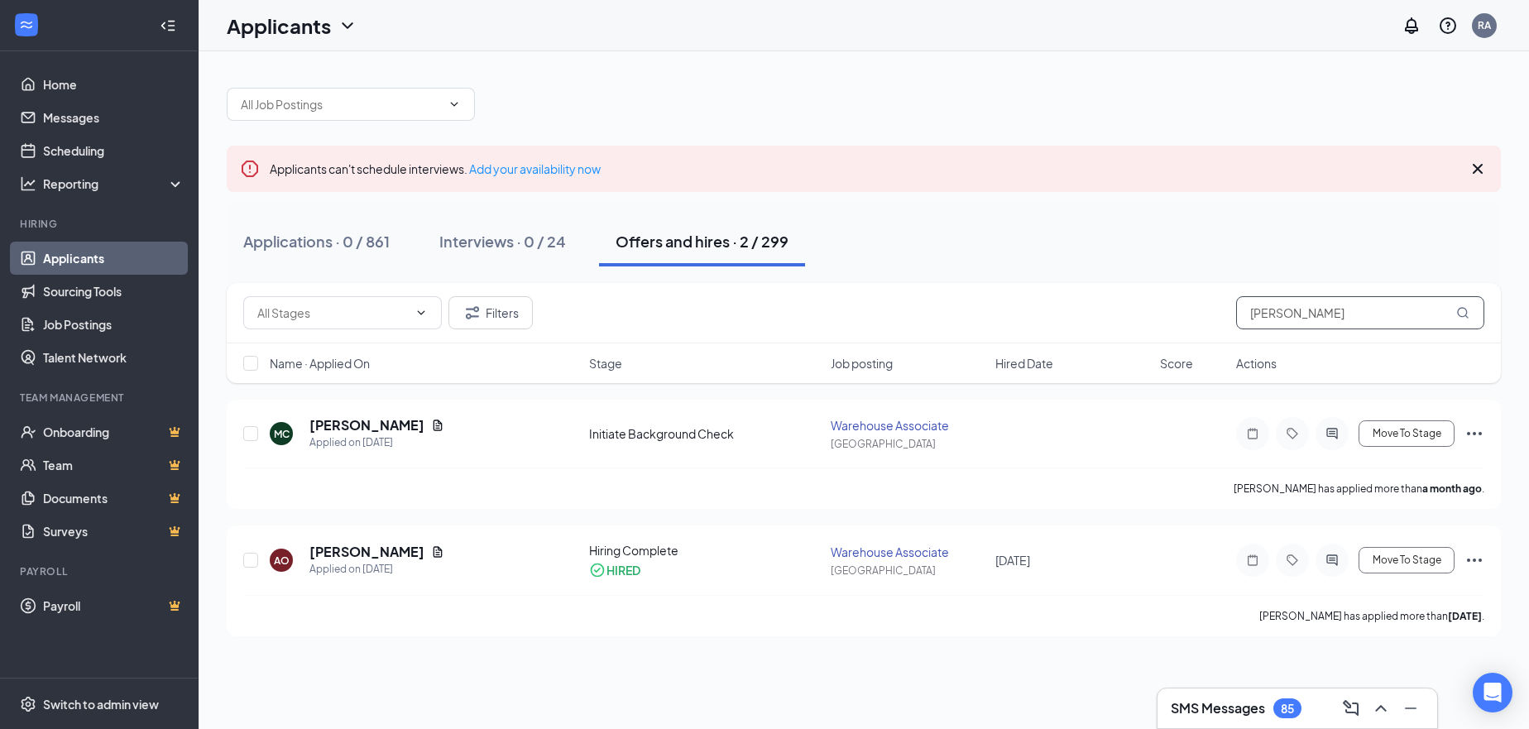
drag, startPoint x: 1277, startPoint y: 312, endPoint x: 1190, endPoint y: 315, distance: 87.7
click at [1190, 315] on div "Filters cruz" at bounding box center [863, 312] width 1241 height 33
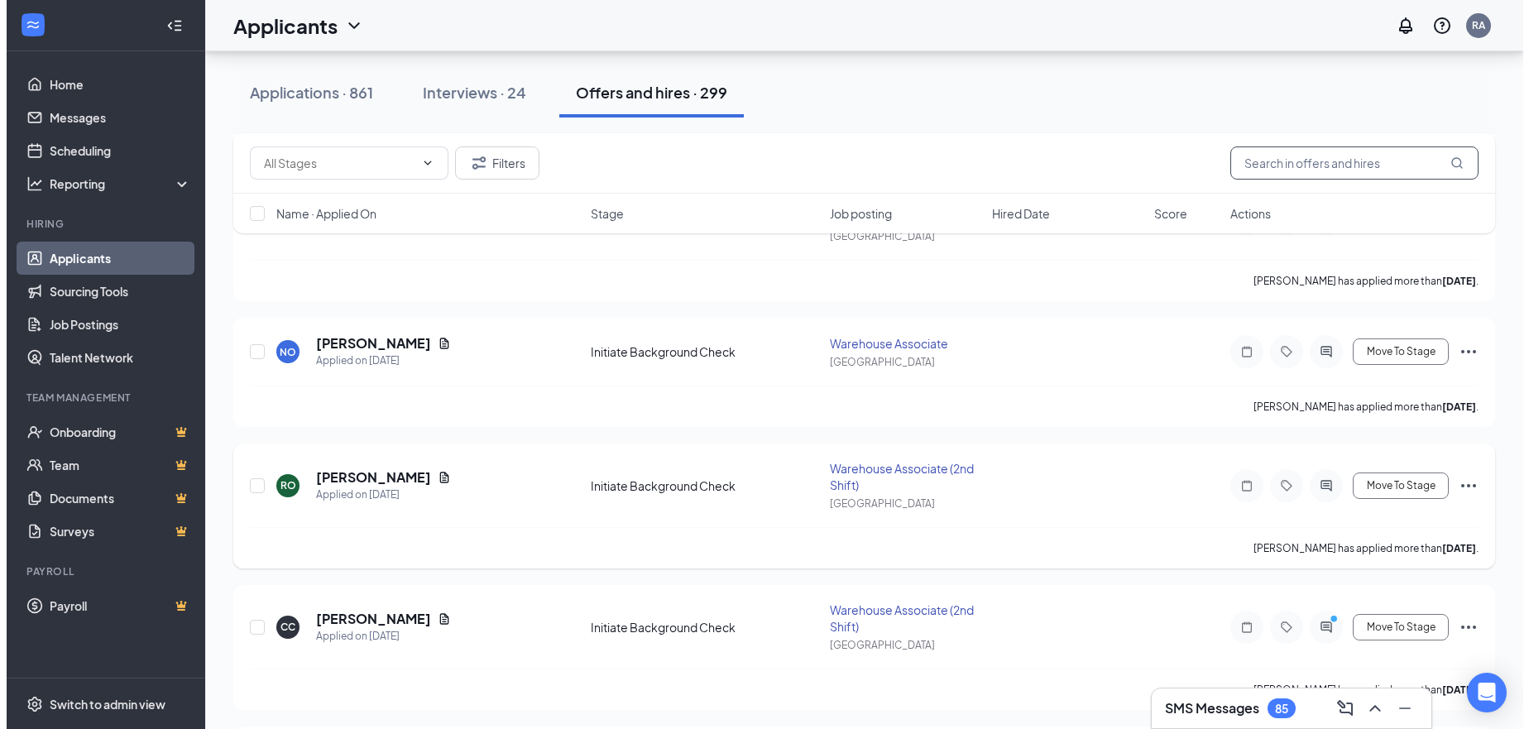
scroll to position [1406, 0]
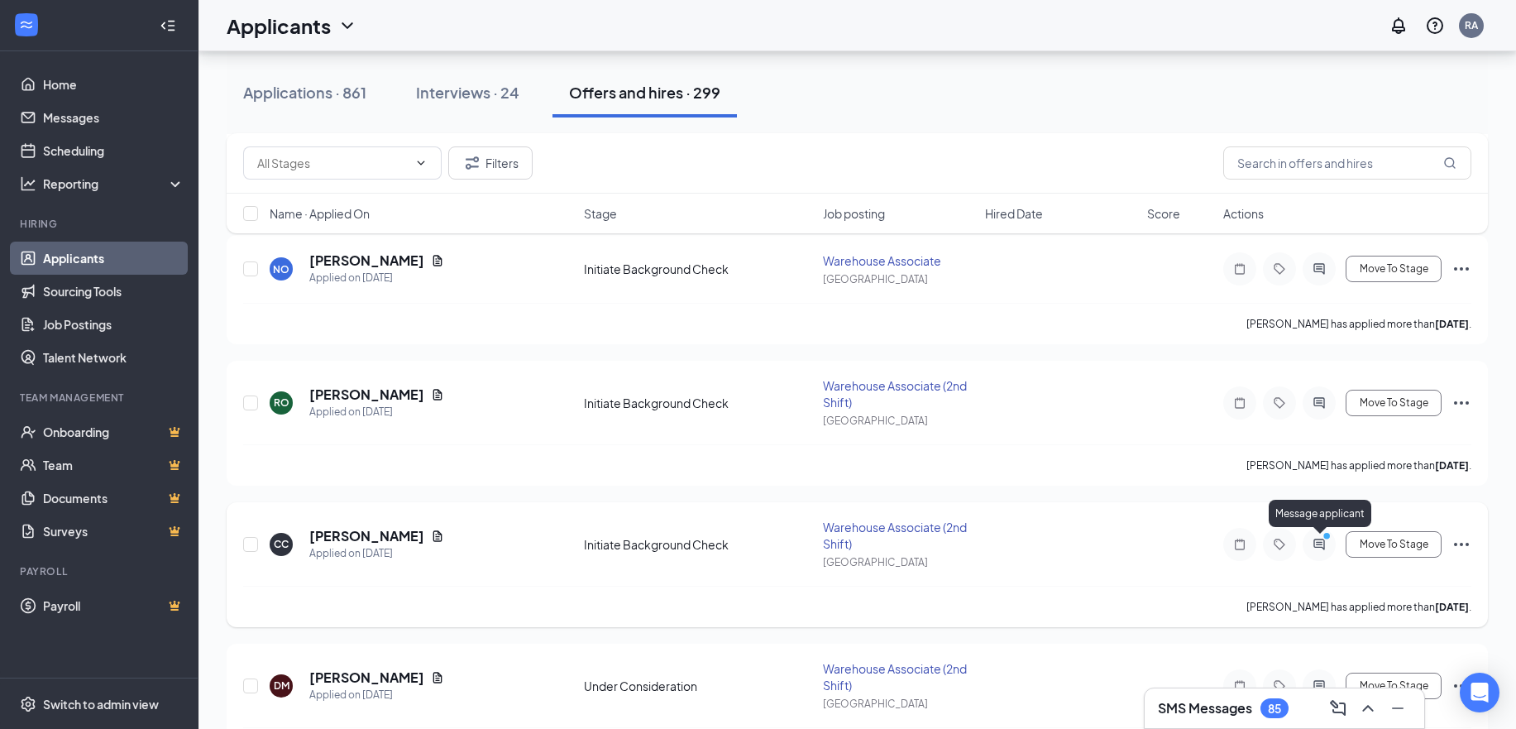
click at [1322, 547] on icon "ActiveChat" at bounding box center [1319, 544] width 11 height 11
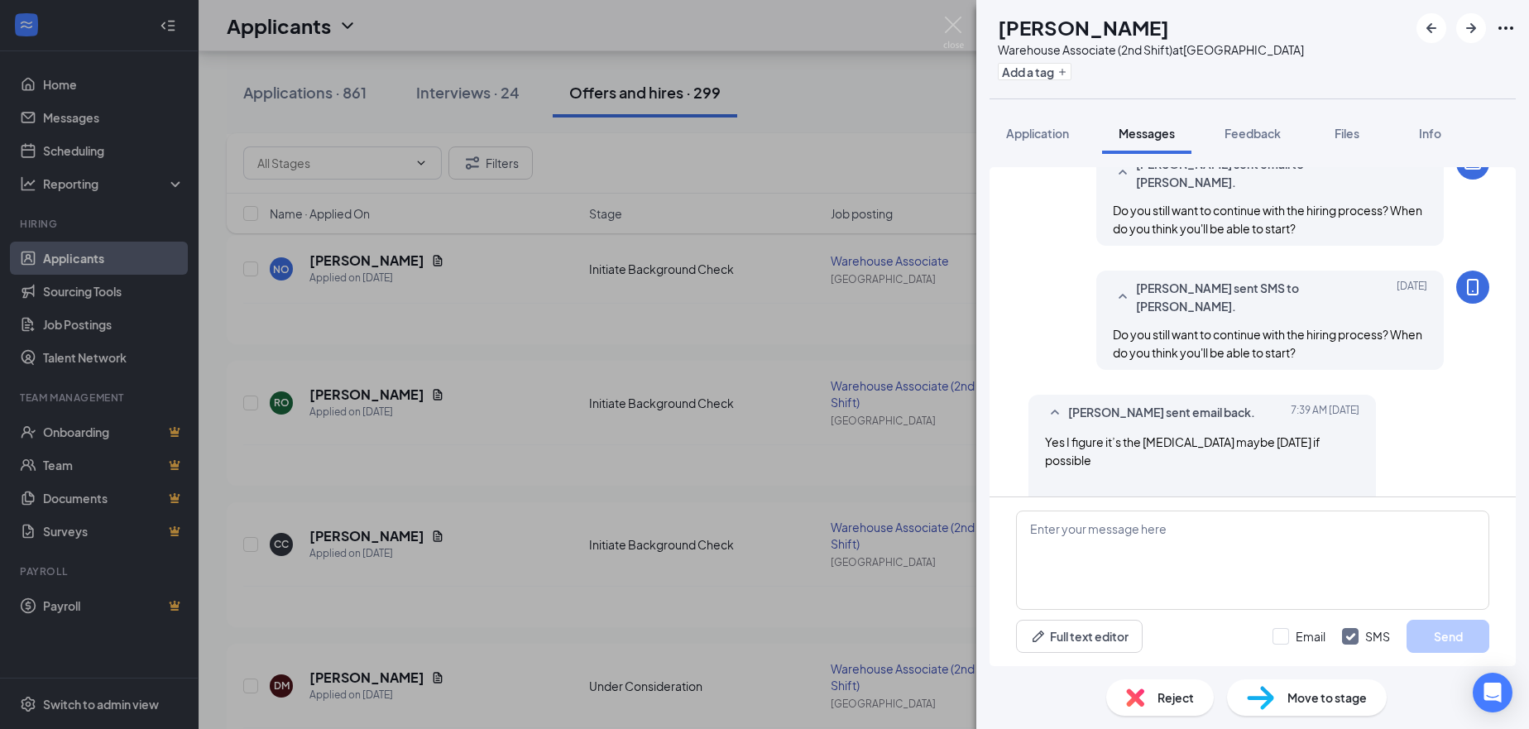
scroll to position [1408, 0]
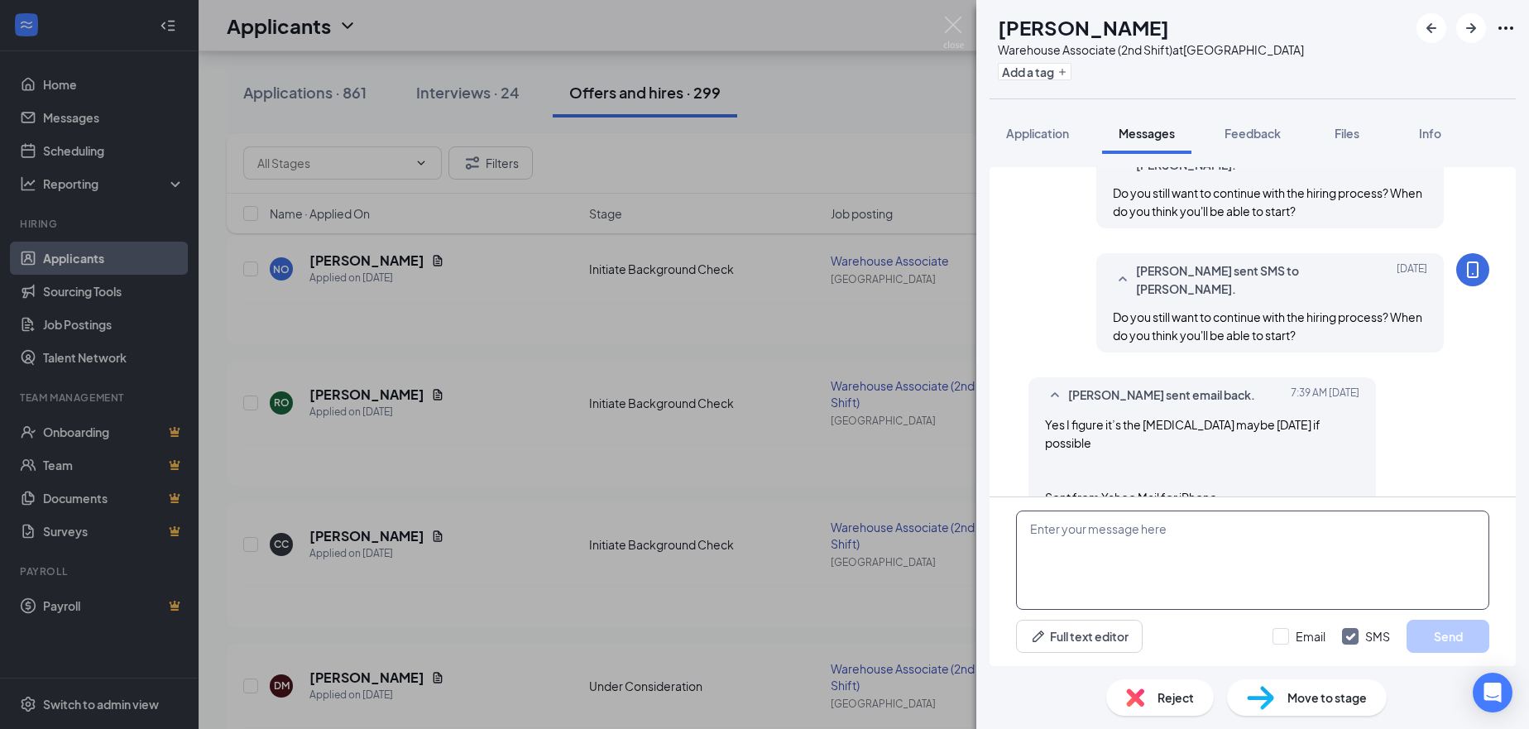
click at [1089, 532] on textarea at bounding box center [1252, 559] width 473 height 99
drag, startPoint x: 1137, startPoint y: 529, endPoint x: 888, endPoint y: 529, distance: 249.8
click at [888, 529] on div "CC Clara Correa Warehouse Associate (2nd Shift) at Atlanta Add a tag Applicatio…" at bounding box center [764, 364] width 1529 height 729
click at [1198, 529] on textarea "I have Wednesday, 9/24, open. You will come in at 4:00pm" at bounding box center [1252, 559] width 473 height 99
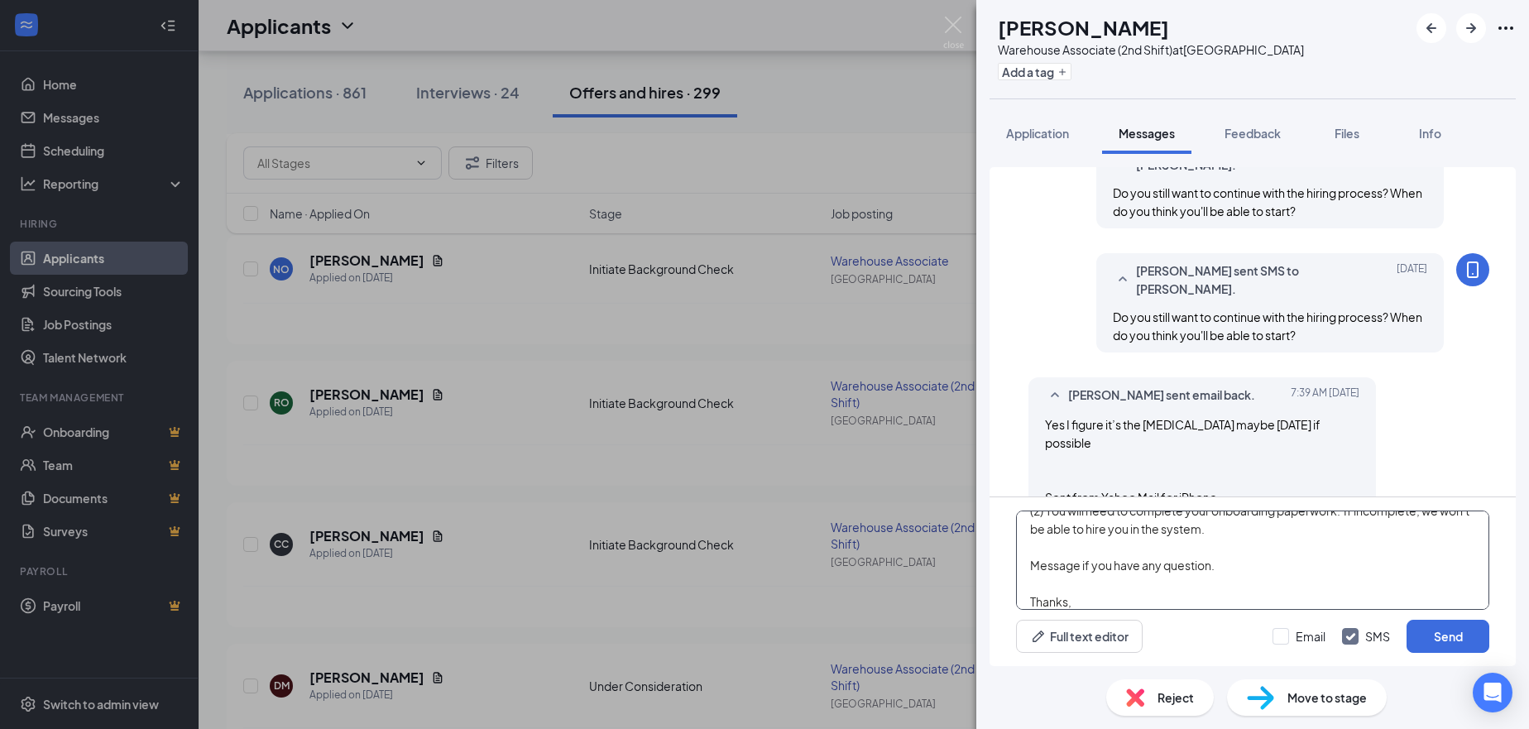
scroll to position [91, 0]
type textarea "I have Wednesday, 9/24, open. (1) You will come in at 4:00pm on that day (2) Yo…"
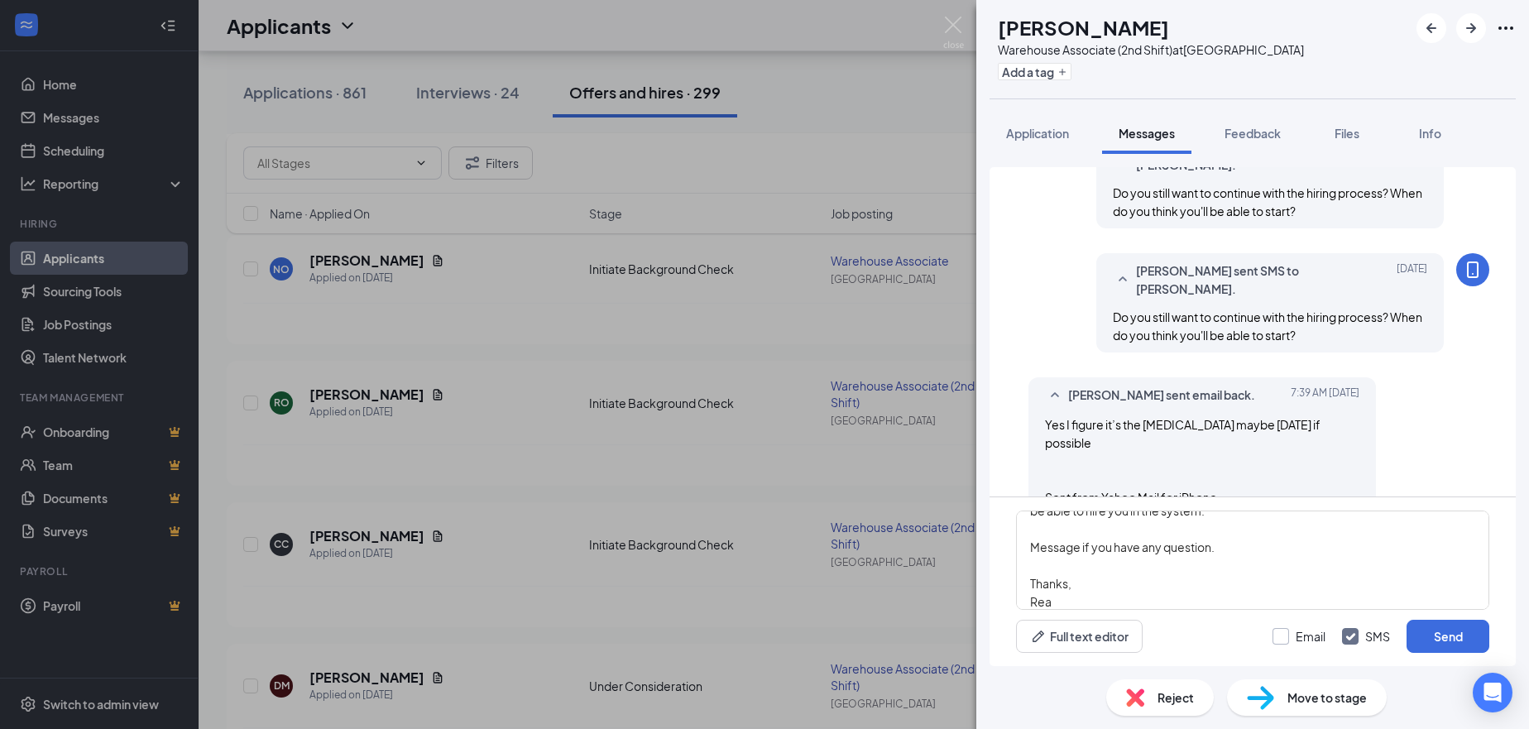
click at [1285, 634] on input "Email" at bounding box center [1298, 636] width 53 height 17
checkbox input "true"
click at [1459, 636] on button "Send" at bounding box center [1447, 636] width 83 height 33
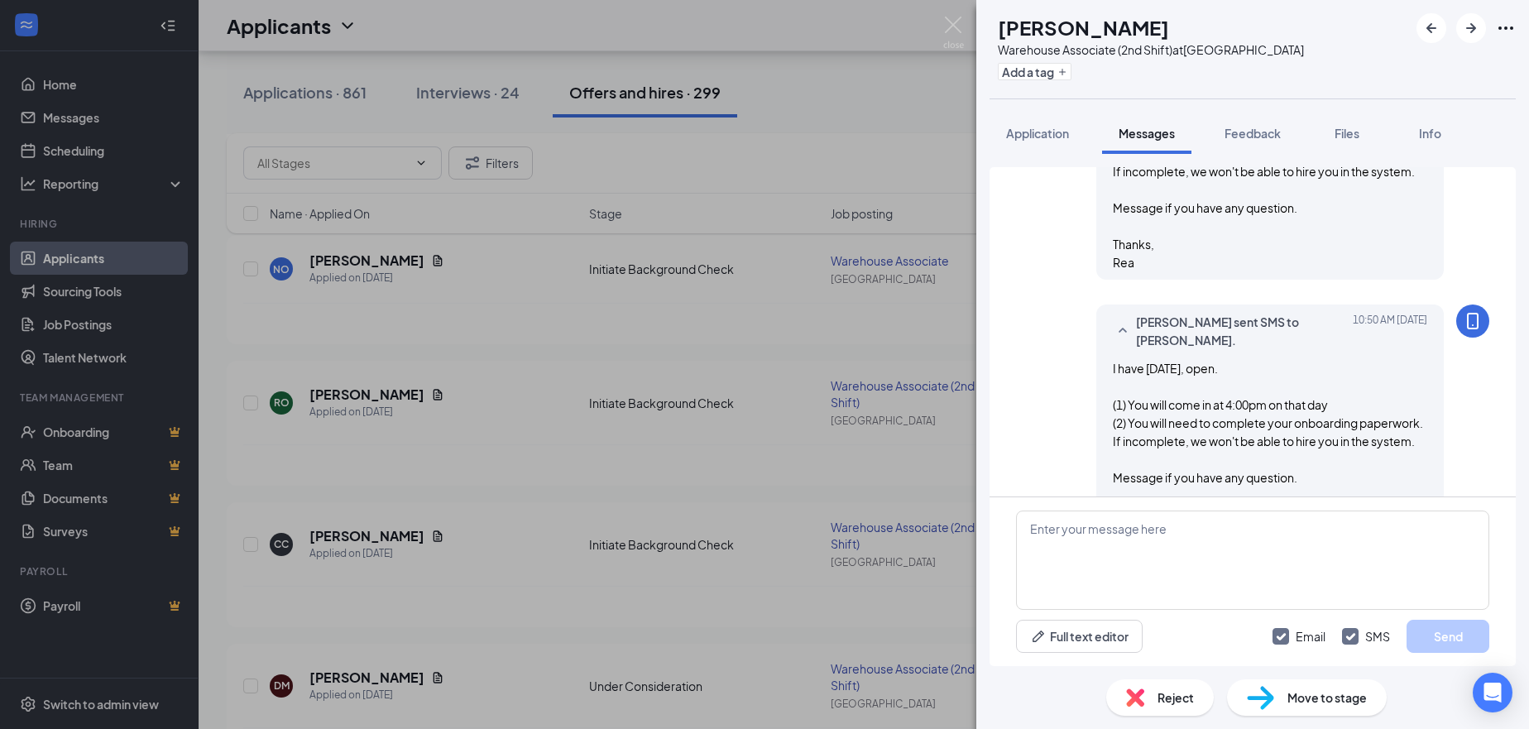
scroll to position [1947, 0]
